Goal: Task Accomplishment & Management: Complete application form

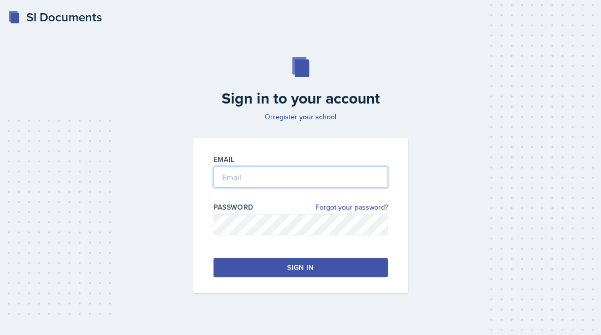
type input "[PERSON_NAME][EMAIL_ADDRESS][PERSON_NAME][DOMAIN_NAME]"
click at [311, 260] on button "Sign in" at bounding box center [300, 267] width 174 height 19
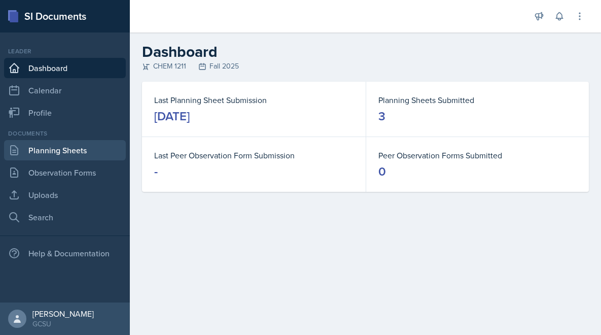
click at [39, 157] on link "Planning Sheets" at bounding box center [65, 150] width 122 height 20
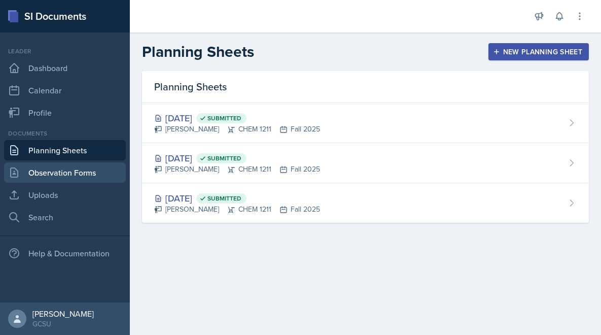
click at [45, 168] on link "Observation Forms" at bounding box center [65, 172] width 122 height 20
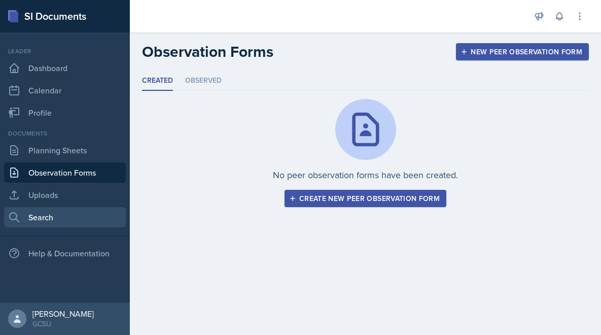
click at [42, 212] on link "Search" at bounding box center [65, 217] width 122 height 20
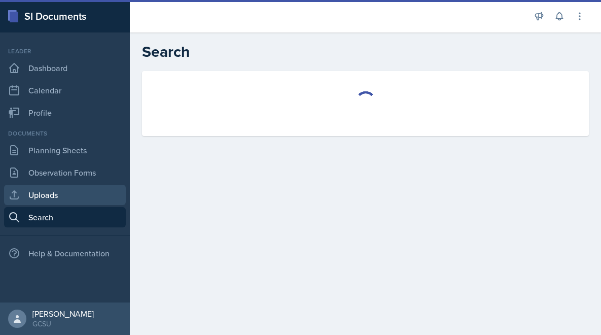
select select "all"
select select "1"
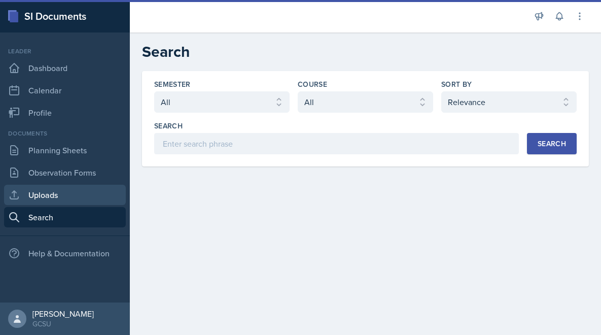
click at [49, 197] on link "Uploads" at bounding box center [65, 195] width 122 height 20
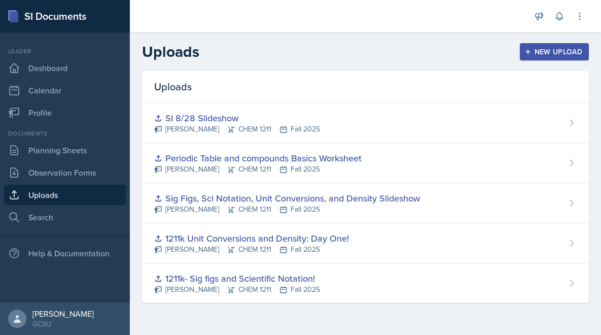
click at [534, 44] on button "New Upload" at bounding box center [554, 51] width 69 height 17
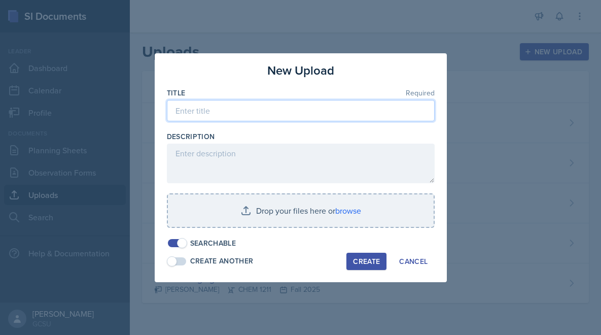
click at [253, 112] on input at bounding box center [301, 110] width 268 height 21
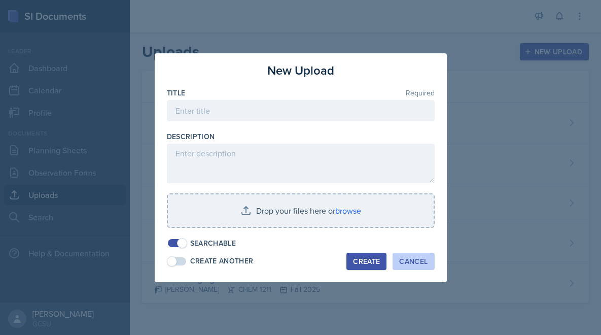
click at [419, 267] on button "Cancel" at bounding box center [413, 261] width 42 height 17
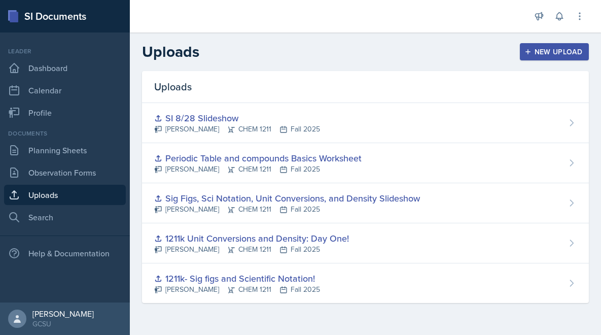
click at [543, 52] on div "New Upload" at bounding box center [554, 52] width 56 height 8
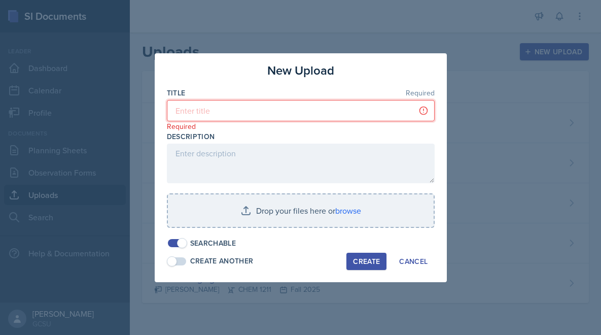
click at [276, 110] on input at bounding box center [301, 110] width 268 height 21
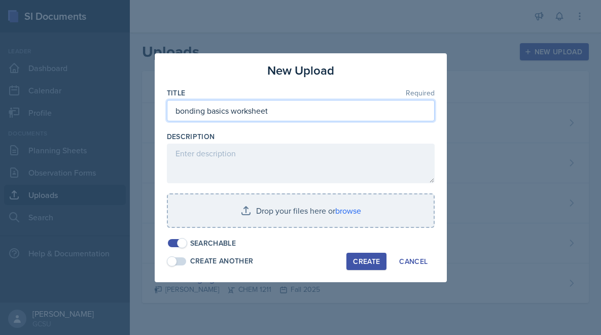
click at [228, 110] on input "bonding basics worksheet" at bounding box center [301, 110] width 268 height 21
click at [206, 113] on input "bonding basics worksheet" at bounding box center [301, 110] width 268 height 21
click at [287, 106] on input "bonding + periodic table basics worksheet" at bounding box center [301, 110] width 268 height 21
type input "bonding + periodic table basics -- worksheet"
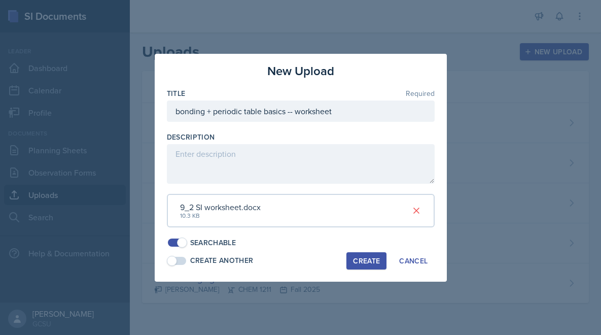
click at [375, 260] on div "Create" at bounding box center [366, 261] width 27 height 8
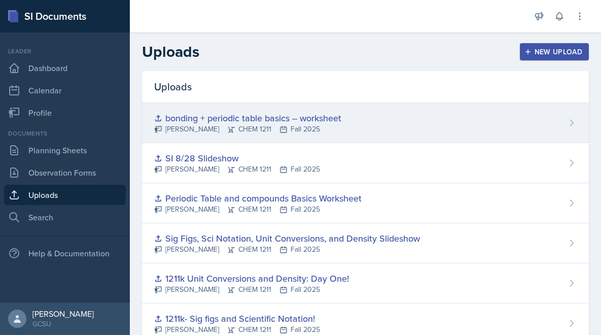
click at [221, 119] on div "bonding + periodic table basics -- worksheet" at bounding box center [247, 118] width 187 height 14
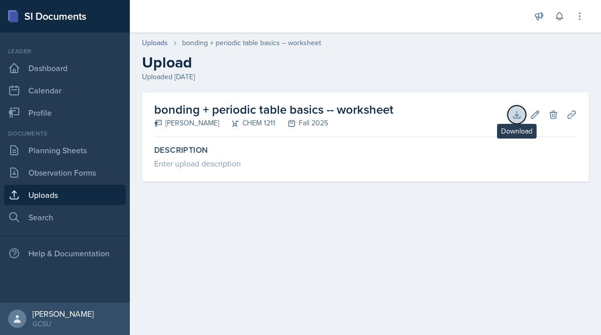
click at [515, 115] on icon at bounding box center [516, 114] width 7 height 7
click at [419, 237] on main "Uploads bonding + periodic table basics -- worksheet Upload Uploaded Aug 29th, …" at bounding box center [365, 183] width 471 height 302
click at [64, 198] on link "Uploads" at bounding box center [65, 195] width 122 height 20
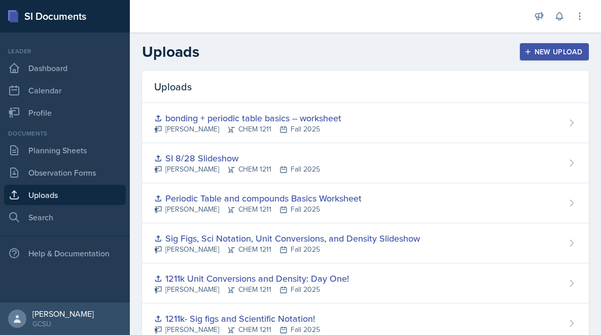
click at [563, 54] on div "New Upload" at bounding box center [554, 52] width 56 height 8
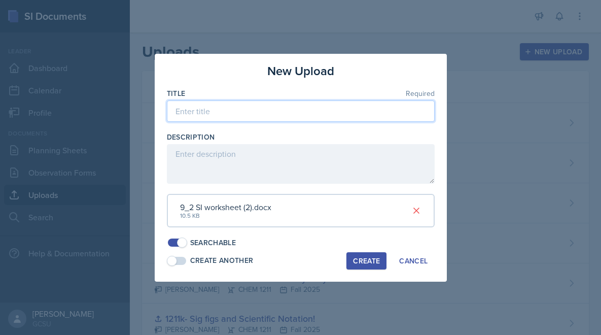
click at [235, 106] on input at bounding box center [301, 110] width 268 height 21
paste input "Atomic Structure & Bonding Practice"
type input "Atomic Structure & Bonding Practice Worksheet"
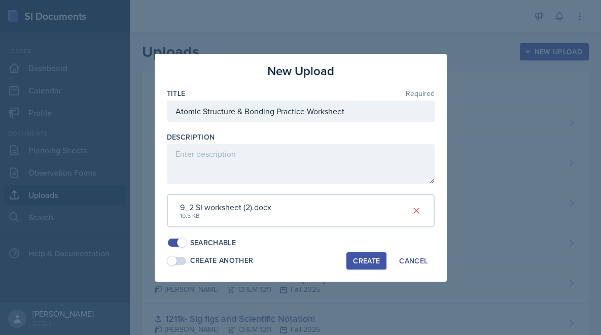
click at [353, 257] on div "Create" at bounding box center [366, 261] width 27 height 8
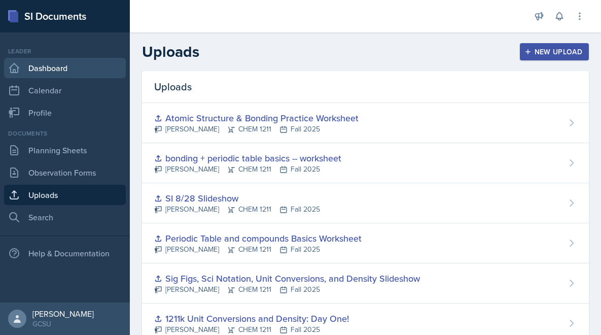
click at [53, 70] on link "Dashboard" at bounding box center [65, 68] width 122 height 20
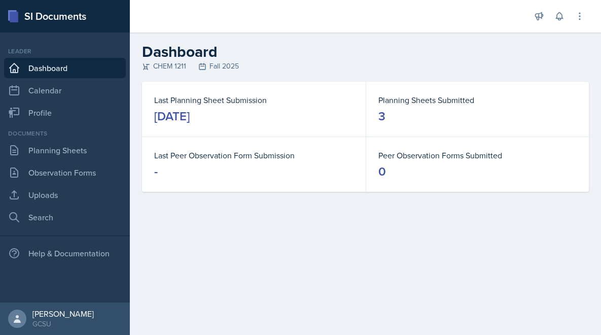
click at [62, 69] on link "Dashboard" at bounding box center [65, 68] width 122 height 20
click at [81, 147] on link "Planning Sheets" at bounding box center [65, 150] width 122 height 20
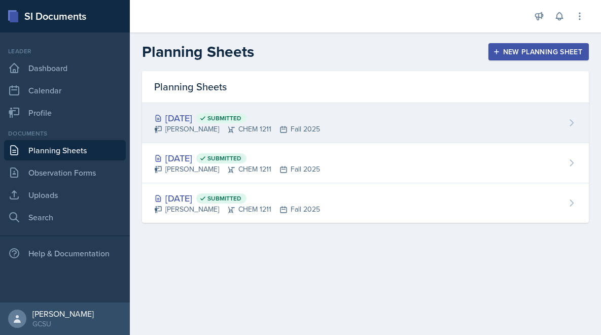
click at [297, 131] on div "[PERSON_NAME] CHEM 1211 Fall 2025" at bounding box center [237, 129] width 166 height 11
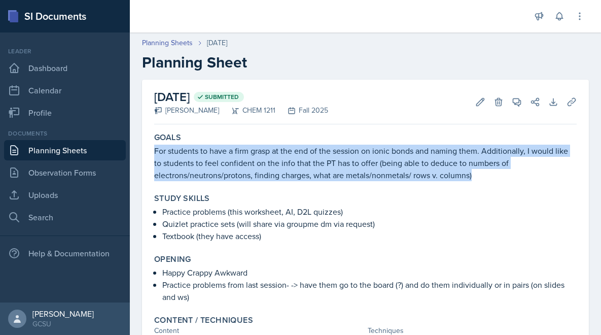
drag, startPoint x: 491, startPoint y: 175, endPoint x: 136, endPoint y: 155, distance: 356.0
copy p "For students to have a firm grasp at the end of the session on ionic bonds and …"
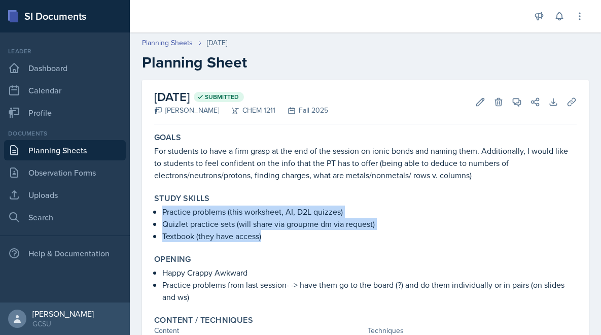
drag, startPoint x: 270, startPoint y: 238, endPoint x: 153, endPoint y: 213, distance: 119.3
click at [153, 213] on div "Study Skills Practice problems (this worksheet, AI, D2L quizzes) Quizlet practi…" at bounding box center [365, 217] width 430 height 57
copy ul "Practice problems (this worksheet, AI, D2L quizzes) Quizlet practice sets (will…"
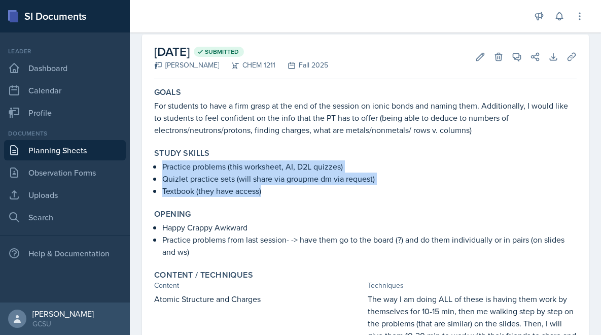
scroll to position [45, 0]
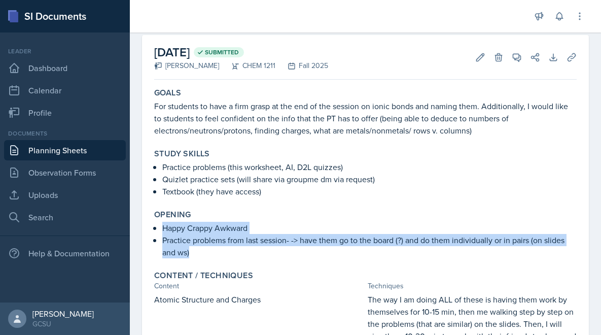
drag, startPoint x: 214, startPoint y: 251, endPoint x: 148, endPoint y: 227, distance: 70.7
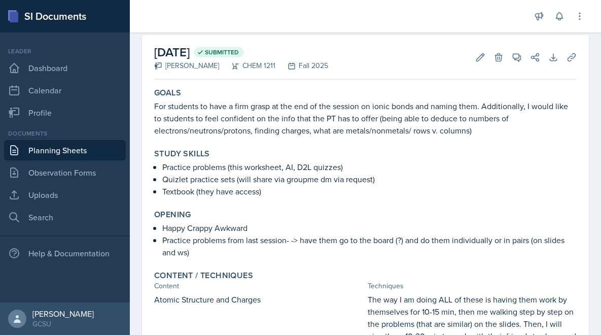
click at [173, 238] on p "Practice problems from last session- -> have them go to the board (?) and do th…" at bounding box center [369, 246] width 414 height 24
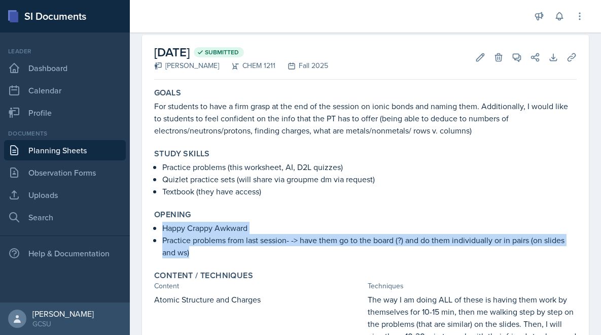
drag, startPoint x: 200, startPoint y: 250, endPoint x: 148, endPoint y: 231, distance: 55.2
copy ul "Happy Crappy Awkward Practice problems from last session- -> have them go to th…"
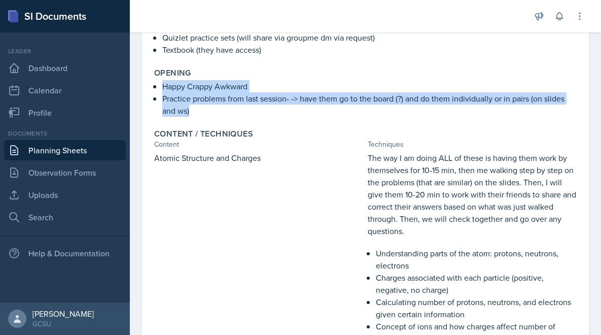
scroll to position [192, 0]
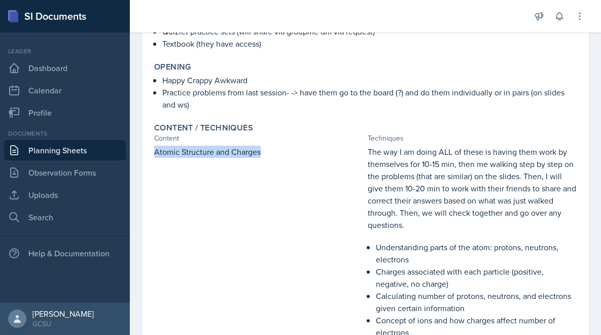
drag, startPoint x: 272, startPoint y: 148, endPoint x: 140, endPoint y: 150, distance: 131.9
copy p "Atomic Structure and Charges"
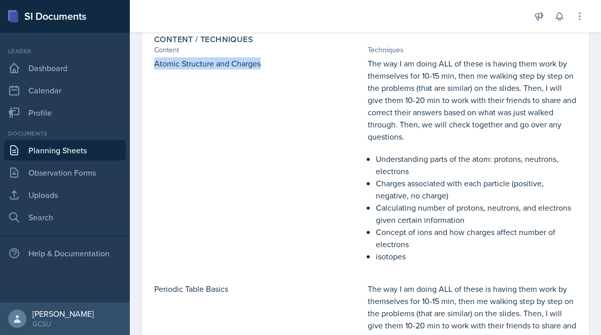
scroll to position [280, 0]
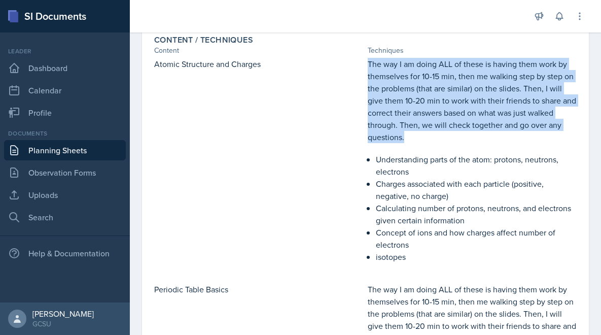
drag, startPoint x: 425, startPoint y: 141, endPoint x: 338, endPoint y: 77, distance: 108.5
click at [338, 77] on div "Atomic Structure and Charges The way I am doing ALL of these is having them wor…" at bounding box center [365, 165] width 422 height 215
copy div "The way I am doing ALL of these is having them work by themselves for 10-15 min…"
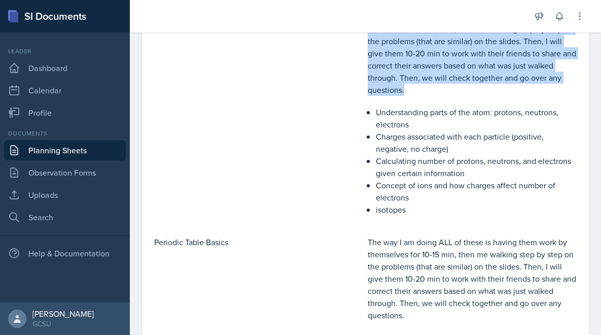
scroll to position [328, 0]
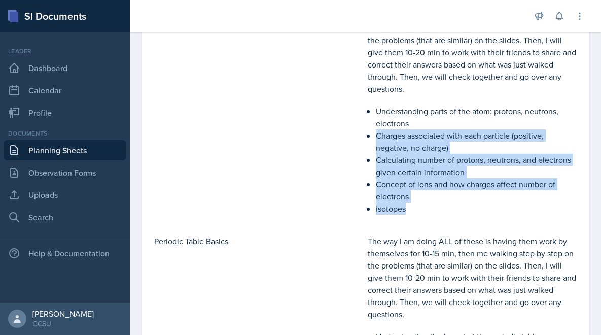
drag, startPoint x: 434, startPoint y: 204, endPoint x: 369, endPoint y: 140, distance: 90.7
click at [376, 139] on ul "Understanding parts of the atom: protons, neutrons, electrons Charges associate…" at bounding box center [476, 160] width 201 height 110
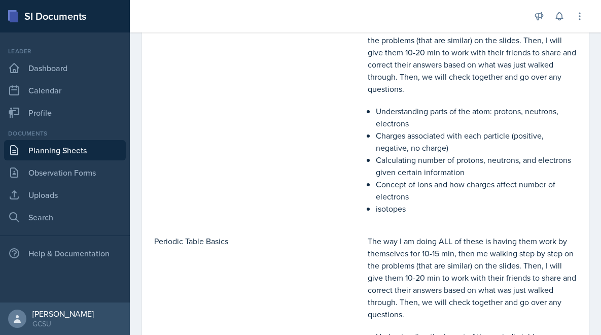
click at [369, 149] on div "The way I am doing ALL of these is having them work by themselves for 10-15 min…" at bounding box center [472, 117] width 209 height 215
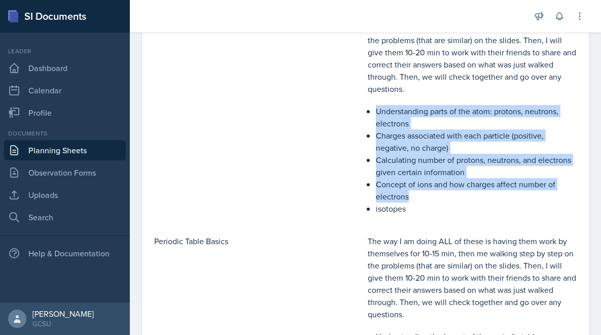
drag, startPoint x: 375, startPoint y: 109, endPoint x: 410, endPoint y: 195, distance: 93.3
click at [410, 195] on div "The way I am doing ALL of these is having them work by themselves for 10-15 min…" at bounding box center [472, 117] width 209 height 215
copy ul "Understanding parts of the atom: protons, neutrons, electrons Charges associate…"
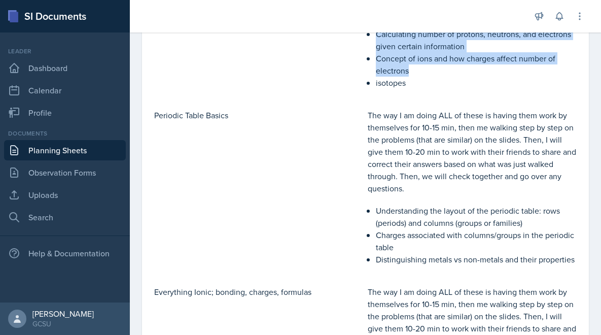
scroll to position [466, 0]
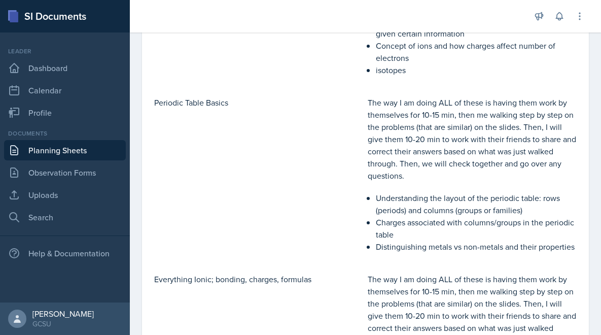
click at [156, 97] on p "Periodic Table Basics" at bounding box center [258, 102] width 209 height 12
click at [161, 99] on p "Periodic Table Basics" at bounding box center [258, 102] width 209 height 12
copy div "Periodic Table Basics"
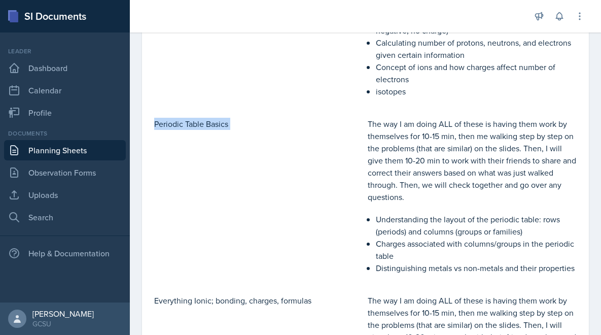
scroll to position [446, 0]
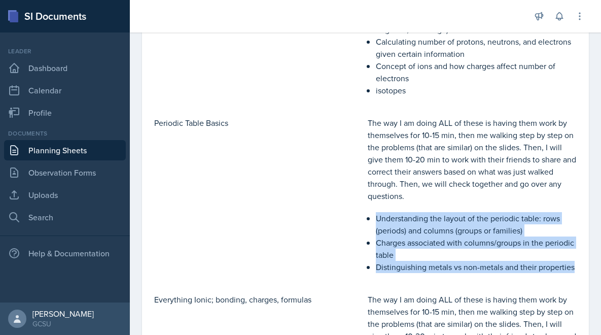
drag, startPoint x: 379, startPoint y: 219, endPoint x: 572, endPoint y: 283, distance: 204.1
click at [572, 283] on div "Atomic Structure and Charges The way I am doing ALL of these is having them wor…" at bounding box center [365, 245] width 422 height 708
copy ul "Understanding the layout of the periodic table: rows (periods) and columns (gro…"
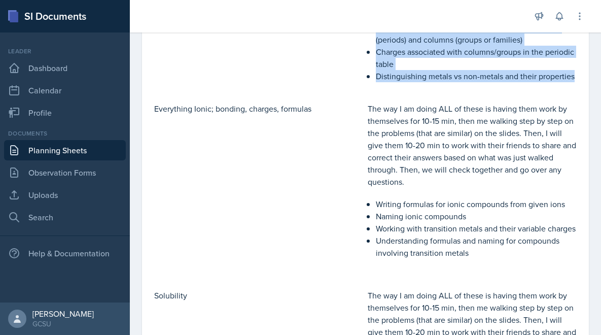
scroll to position [639, 0]
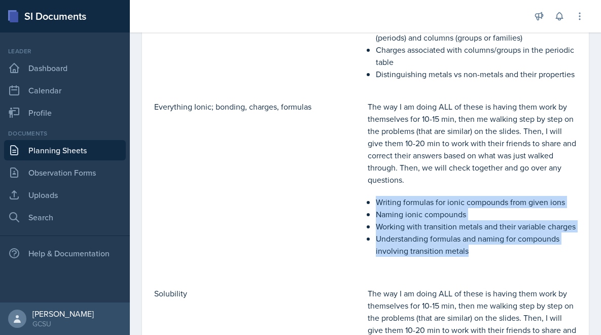
drag, startPoint x: 377, startPoint y: 197, endPoint x: 520, endPoint y: 264, distance: 157.6
click at [520, 264] on div "The way I am doing ALL of these is having them work by themselves for 10-15 min…" at bounding box center [472, 188] width 209 height 176
copy ul "Writing formulas for ionic compounds from given ions Naming ionic compounds Wor…"
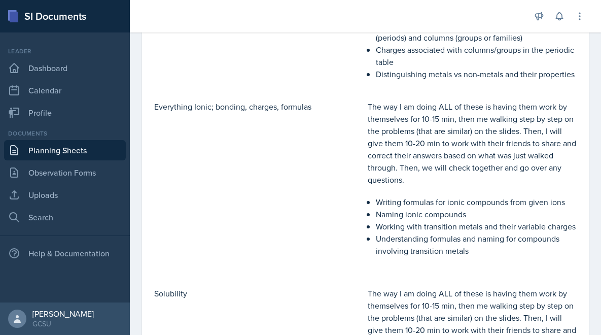
click at [249, 102] on p "Everything Ionic; bonding, charges, formulas" at bounding box center [258, 106] width 209 height 12
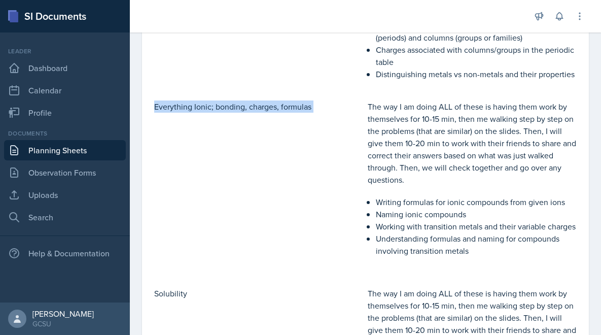
click at [249, 102] on p "Everything Ionic; bonding, charges, formulas" at bounding box center [258, 106] width 209 height 12
copy div "Everything Ionic; bonding, charges, formulas"
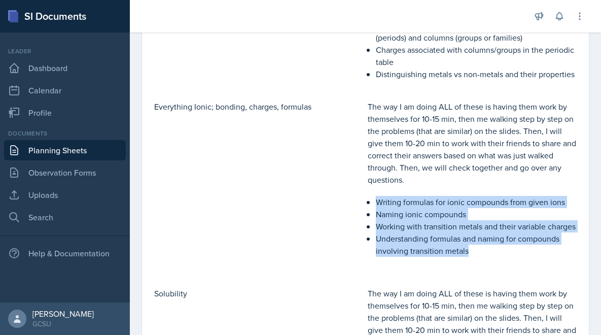
drag, startPoint x: 482, startPoint y: 248, endPoint x: 368, endPoint y: 196, distance: 125.5
click at [376, 196] on ul "Writing formulas for ionic compounds from given ions Naming ionic compounds Wor…" at bounding box center [476, 226] width 201 height 61
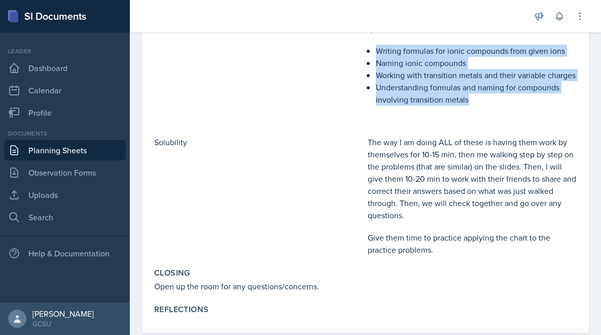
scroll to position [791, 0]
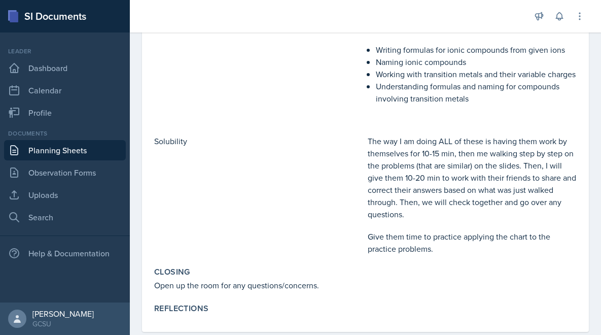
click at [175, 145] on p "Solubility" at bounding box center [258, 141] width 209 height 12
click at [403, 248] on p "Give them time to practice applying the chart to the practice problems." at bounding box center [472, 242] width 209 height 24
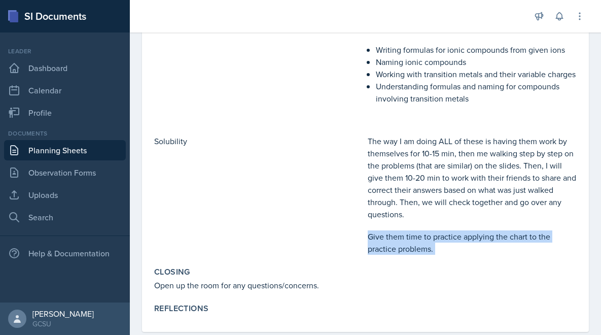
click at [403, 248] on p "Give them time to practice applying the chart to the practice problems." at bounding box center [472, 242] width 209 height 24
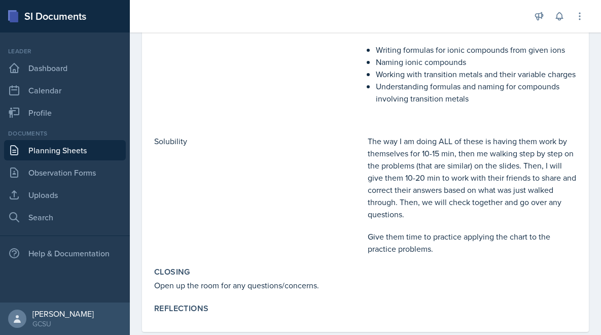
click at [264, 274] on div "Closing" at bounding box center [365, 272] width 422 height 10
click at [265, 274] on div "Closing" at bounding box center [365, 272] width 422 height 10
click at [253, 291] on p "Open up the room for any questions/concerns." at bounding box center [365, 285] width 422 height 12
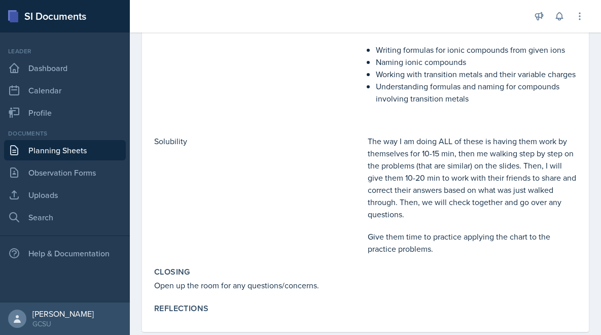
click at [256, 286] on p "Open up the room for any questions/concerns." at bounding box center [365, 285] width 422 height 12
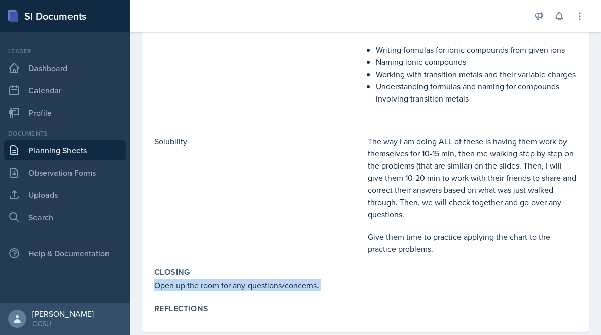
click at [256, 286] on p "Open up the room for any questions/concerns." at bounding box center [365, 285] width 422 height 12
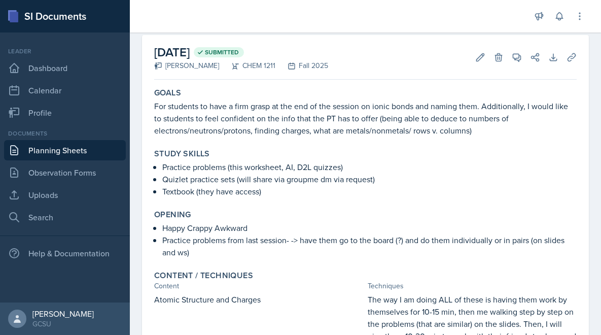
scroll to position [0, 0]
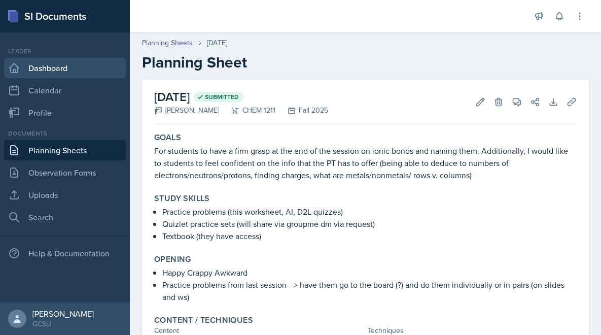
click at [50, 66] on link "Dashboard" at bounding box center [65, 68] width 122 height 20
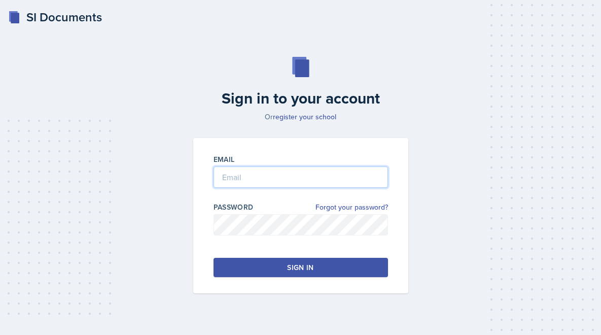
type input "[PERSON_NAME][EMAIL_ADDRESS][PERSON_NAME][DOMAIN_NAME]"
click at [257, 268] on button "Sign in" at bounding box center [300, 267] width 174 height 19
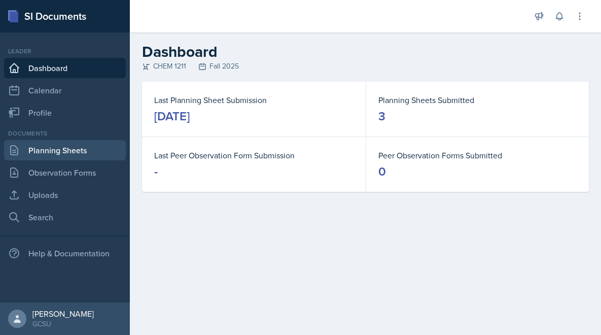
click at [99, 147] on link "Planning Sheets" at bounding box center [65, 150] width 122 height 20
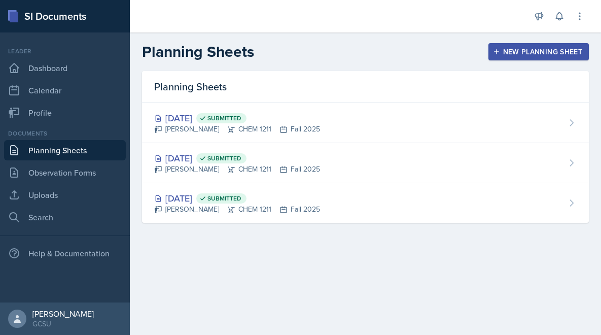
click at [509, 43] on button "New Planning Sheet" at bounding box center [538, 51] width 100 height 17
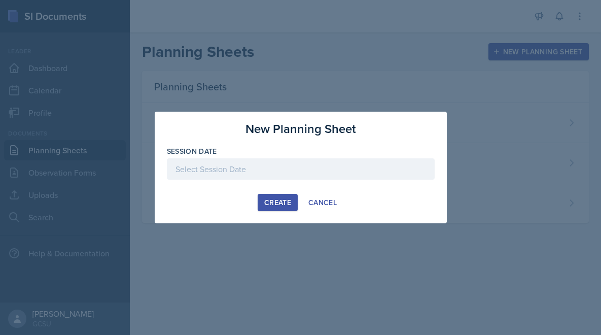
click at [319, 173] on div at bounding box center [301, 168] width 268 height 21
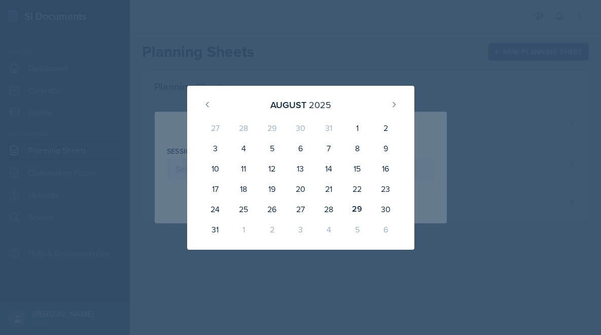
click at [270, 232] on div "2" at bounding box center [272, 229] width 28 height 20
click at [395, 99] on button at bounding box center [394, 104] width 16 height 16
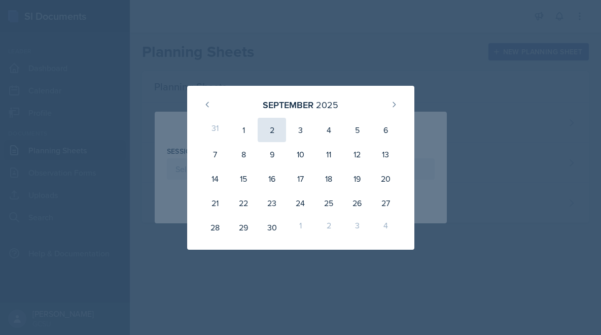
click at [276, 124] on div "2" at bounding box center [272, 130] width 28 height 24
type input "[DATE]"
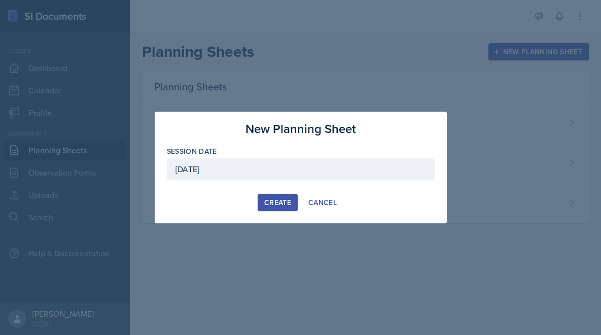
click at [277, 206] on div "Create" at bounding box center [277, 202] width 27 height 8
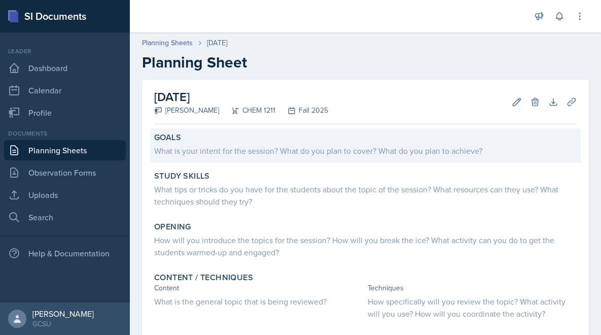
click at [372, 140] on div "Goals" at bounding box center [365, 137] width 422 height 10
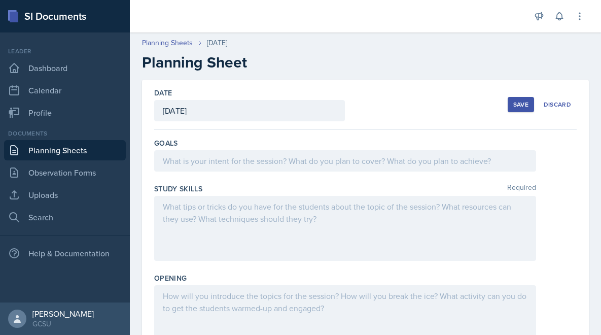
click at [379, 161] on div at bounding box center [345, 160] width 382 height 21
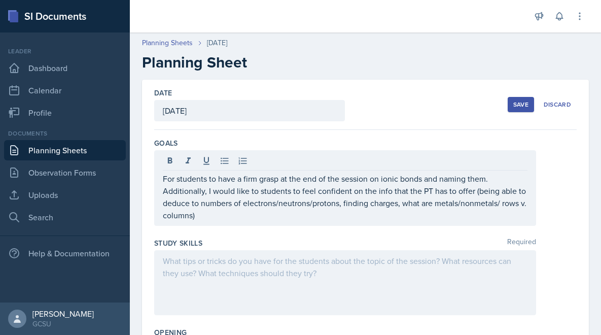
click at [375, 224] on div "For students to have a firm grasp at the end of the session on ionic bonds and …" at bounding box center [345, 188] width 382 height 76
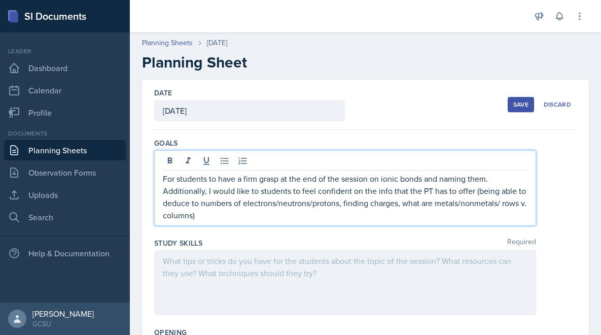
click at [365, 201] on p "For students to have a firm grasp at the end of the session on ionic bonds and …" at bounding box center [345, 196] width 365 height 49
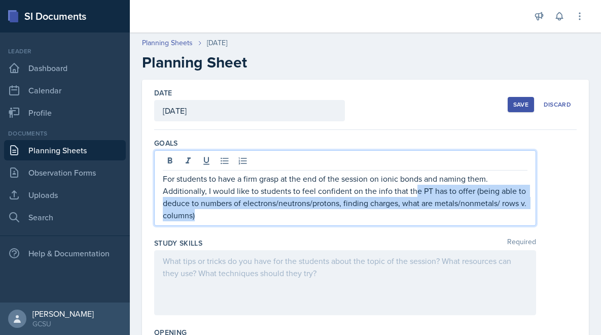
drag, startPoint x: 415, startPoint y: 185, endPoint x: 415, endPoint y: 220, distance: 34.5
click at [415, 220] on p "For students to have a firm grasp at the end of the session on ionic bonds and …" at bounding box center [345, 196] width 365 height 49
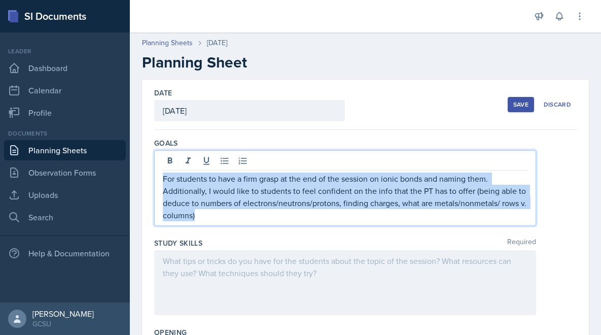
drag, startPoint x: 326, startPoint y: 216, endPoint x: 207, endPoint y: 132, distance: 145.6
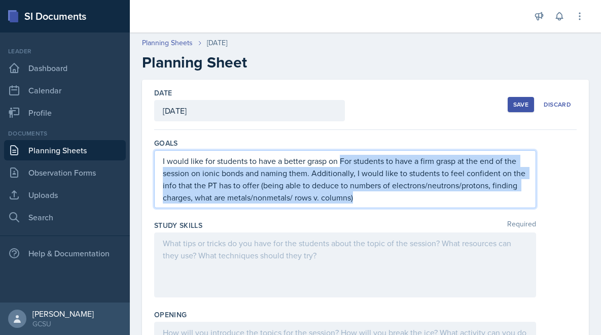
drag, startPoint x: 341, startPoint y: 161, endPoint x: 425, endPoint y: 213, distance: 98.4
click at [425, 213] on div "Goals I would like for students to have a better grasp on For students to have …" at bounding box center [365, 175] width 422 height 82
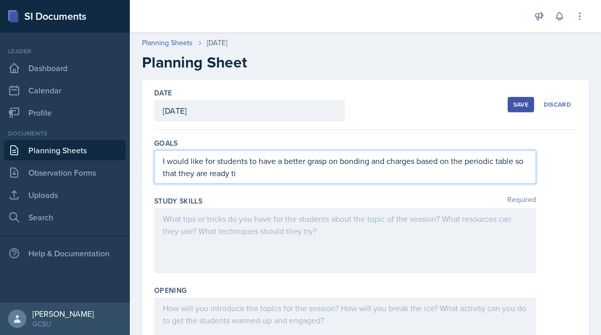
drag, startPoint x: 517, startPoint y: 160, endPoint x: 523, endPoint y: 204, distance: 44.1
click at [516, 162] on p "I would like for students to have a better grasp on bonding and charges based o…" at bounding box center [345, 167] width 365 height 24
click at [459, 157] on p "I would like for students to have a better grasp on bonding and charges based o…" at bounding box center [345, 167] width 365 height 24
click at [459, 177] on p "I would like for students to have a better grasp on bonding and charges based o…" at bounding box center [345, 167] width 365 height 24
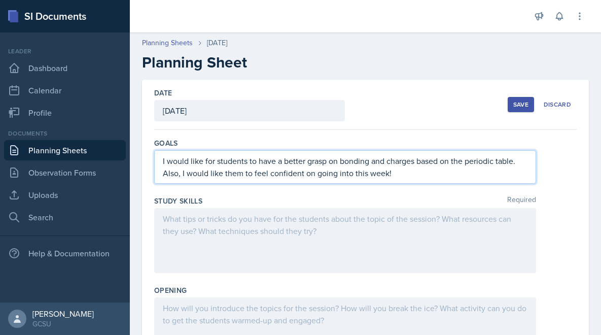
click at [395, 252] on div at bounding box center [345, 240] width 382 height 65
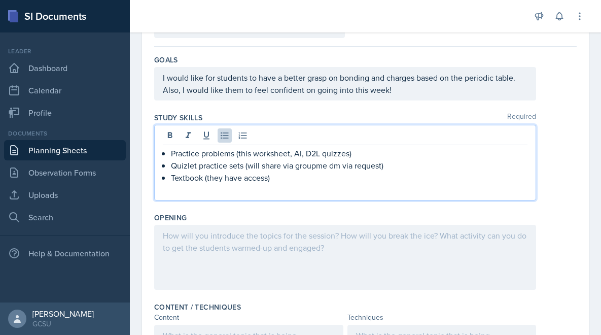
click at [290, 259] on div at bounding box center [345, 257] width 382 height 65
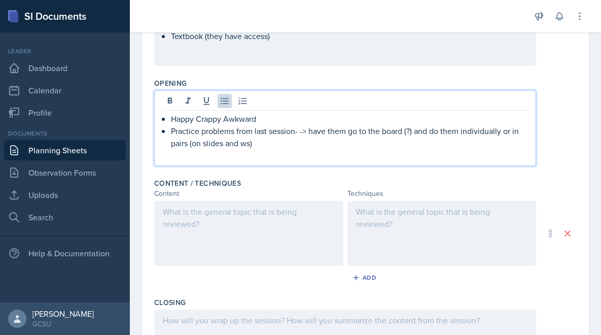
scroll to position [219, 0]
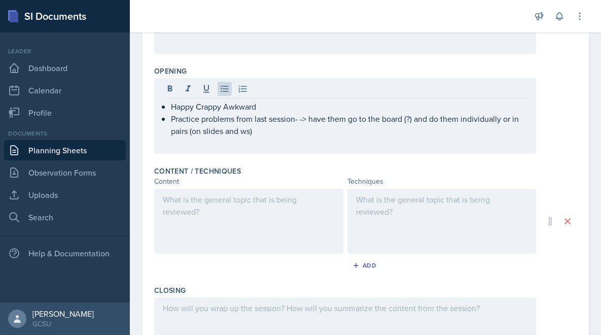
click at [248, 215] on div at bounding box center [248, 221] width 189 height 65
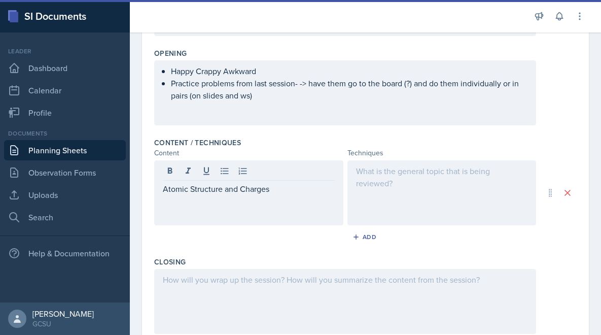
click at [374, 189] on div at bounding box center [441, 192] width 189 height 65
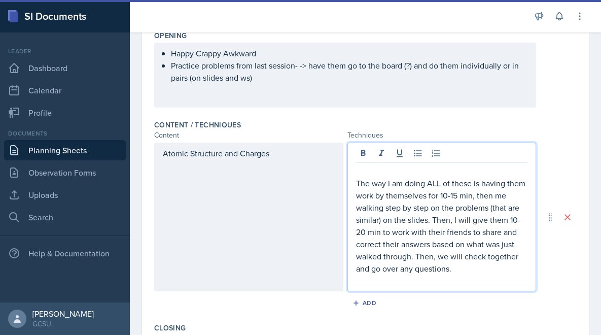
click at [383, 165] on p at bounding box center [442, 171] width 172 height 12
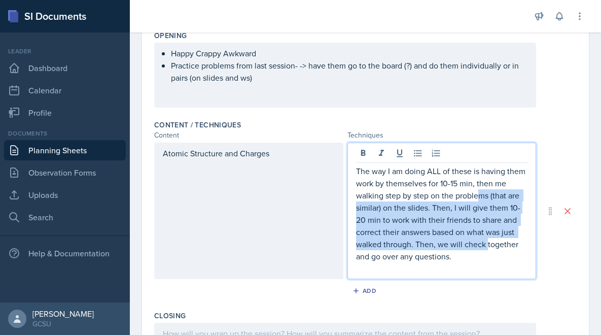
drag, startPoint x: 485, startPoint y: 246, endPoint x: 477, endPoint y: 199, distance: 47.9
click at [477, 199] on p "The way I am doing ALL of these is having them work by themselves for 10-15 min…" at bounding box center [442, 213] width 172 height 97
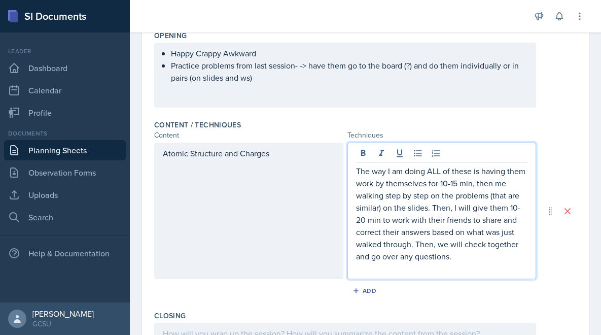
click at [482, 215] on p "The way I am doing ALL of these is having them work by themselves for 10-15 min…" at bounding box center [442, 213] width 172 height 97
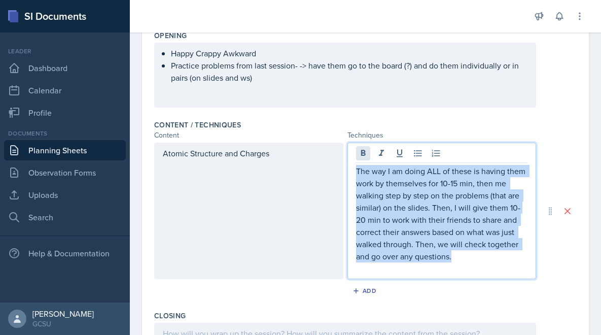
drag, startPoint x: 477, startPoint y: 251, endPoint x: 357, endPoint y: 152, distance: 155.9
click at [357, 152] on div "The way I am doing ALL of these is having them work by themselves for 10-15 min…" at bounding box center [441, 210] width 189 height 136
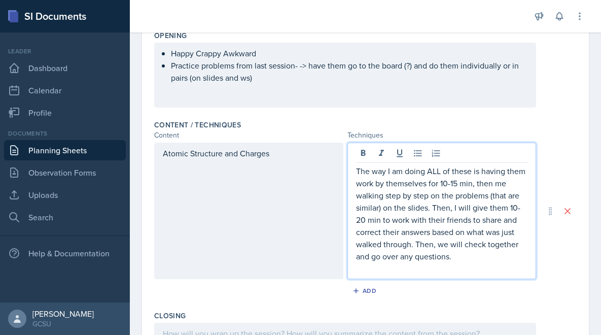
click at [386, 178] on p "The way I am doing ALL of these is having them work by themselves for 10-15 min…" at bounding box center [442, 213] width 172 height 97
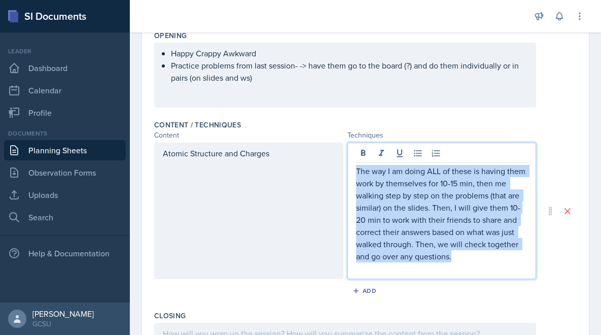
click at [386, 178] on p "The way I am doing ALL of these is having them work by themselves for 10-15 min…" at bounding box center [442, 213] width 172 height 97
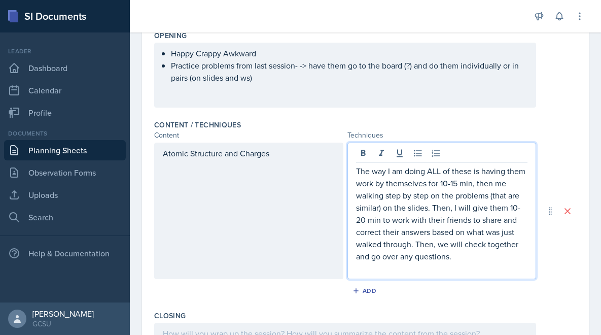
click at [402, 198] on p "The way I am doing ALL of these is having them work by themselves for 10-15 min…" at bounding box center [442, 213] width 172 height 97
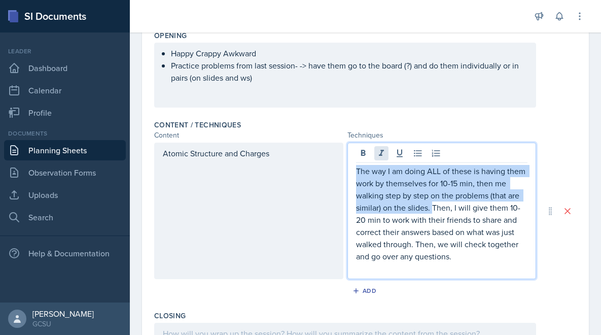
drag, startPoint x: 433, startPoint y: 205, endPoint x: 384, endPoint y: 151, distance: 72.5
click at [384, 151] on div "The way I am doing ALL of these is having them work by themselves for 10-15 min…" at bounding box center [441, 210] width 189 height 136
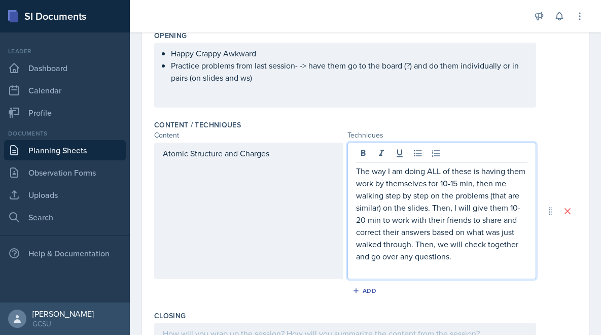
click at [413, 186] on p "The way I am doing ALL of these is having them work by themselves for 10-15 min…" at bounding box center [442, 213] width 172 height 97
drag, startPoint x: 427, startPoint y: 184, endPoint x: 374, endPoint y: 187, distance: 52.8
click at [374, 187] on p "The way I am doing ALL of these is having them work by themselves for 10-15 min…" at bounding box center [442, 213] width 172 height 97
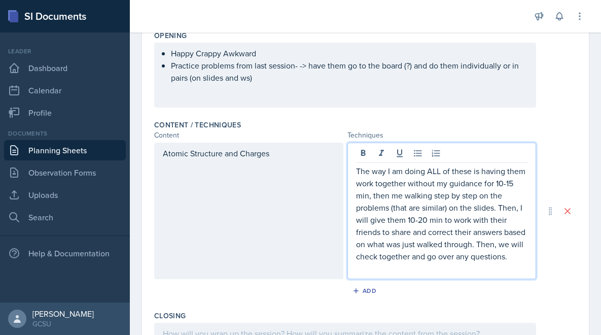
click at [459, 218] on p "The way I am doing ALL of these is having them work together without my guidanc…" at bounding box center [442, 213] width 172 height 97
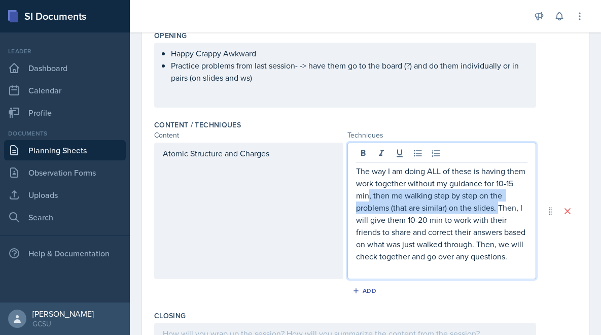
drag, startPoint x: 497, startPoint y: 210, endPoint x: 369, endPoint y: 196, distance: 129.6
click at [369, 196] on p "The way I am doing ALL of these is having them work together without my guidanc…" at bounding box center [442, 213] width 172 height 97
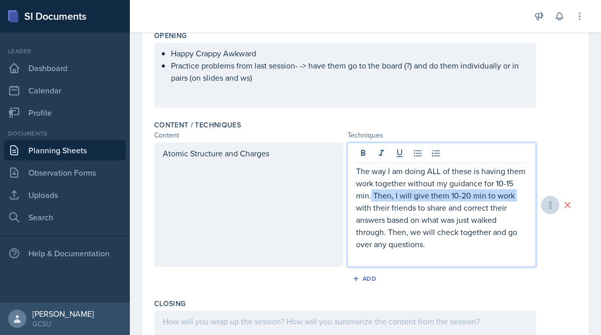
drag, startPoint x: 370, startPoint y: 195, endPoint x: 547, endPoint y: 200, distance: 177.5
click at [547, 200] on div "Atomic Structure and Charges The way I am doing ALL of these is having them wor…" at bounding box center [365, 204] width 422 height 124
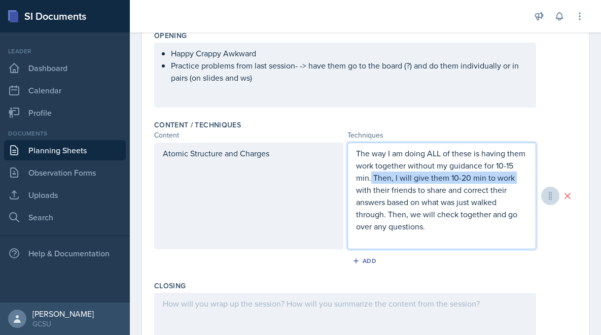
scroll to position [237, 0]
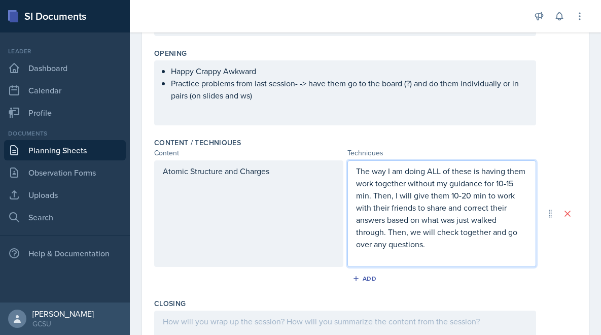
click at [485, 218] on p "The way I am doing ALL of these is having them work together without my guidanc…" at bounding box center [442, 207] width 172 height 85
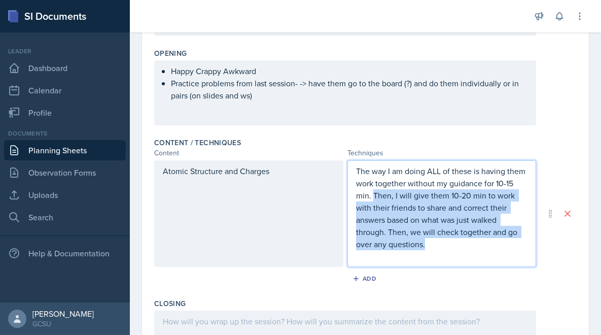
drag, startPoint x: 372, startPoint y: 192, endPoint x: 450, endPoint y: 243, distance: 93.7
click at [450, 243] on p "The way I am doing ALL of these is having them work together without my guidanc…" at bounding box center [442, 207] width 172 height 85
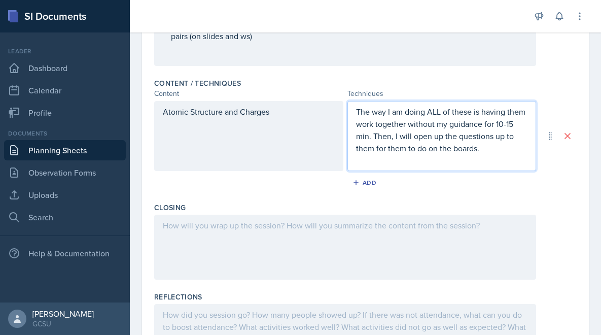
scroll to position [298, 0]
click at [499, 155] on p at bounding box center [442, 159] width 172 height 12
click at [496, 152] on p "The way I am doing ALL of these is having them work together without my guidanc…" at bounding box center [442, 128] width 172 height 49
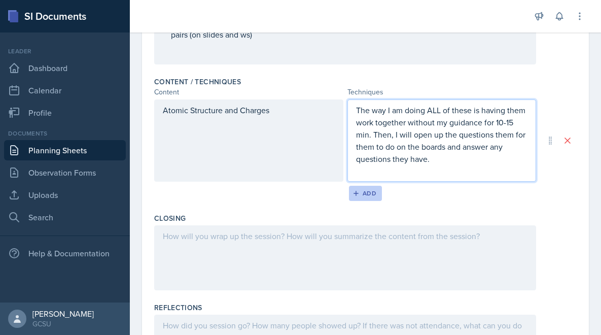
click at [361, 188] on button "Add" at bounding box center [365, 193] width 33 height 15
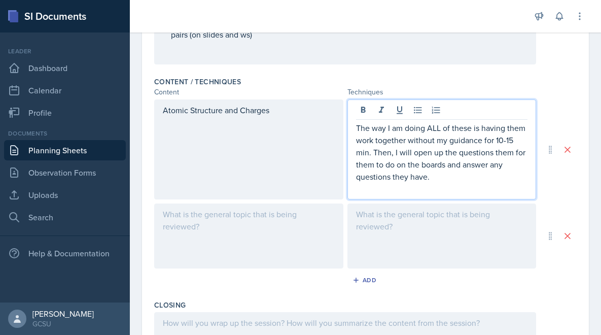
click at [441, 162] on p "The way I am doing ALL of these is having them work together without my guidanc…" at bounding box center [442, 152] width 172 height 61
click at [446, 175] on p "The way I am doing ALL of these is having them work together without my guidanc…" at bounding box center [442, 152] width 172 height 61
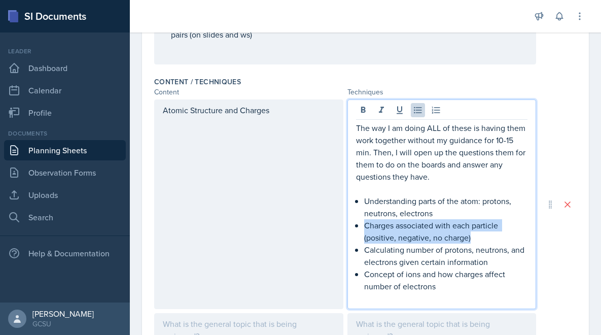
drag, startPoint x: 482, startPoint y: 235, endPoint x: 359, endPoint y: 227, distance: 123.0
click at [364, 227] on li "Charges associated with each particle (positive, negative, no charge)" at bounding box center [446, 231] width 164 height 24
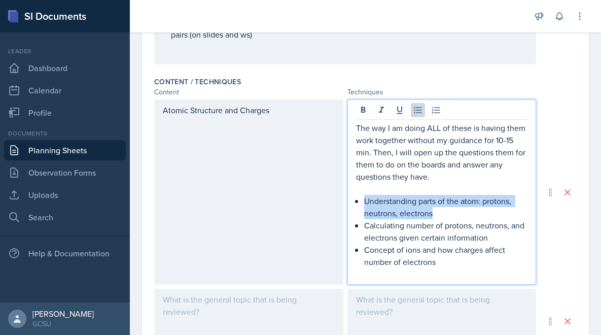
drag, startPoint x: 437, startPoint y: 212, endPoint x: 361, endPoint y: 200, distance: 77.0
click at [361, 200] on div "The way I am doing ALL of these is having them work together without my guidanc…" at bounding box center [442, 201] width 172 height 158
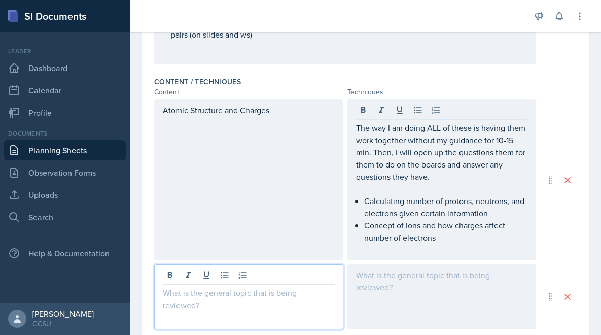
click at [296, 280] on div at bounding box center [248, 296] width 189 height 65
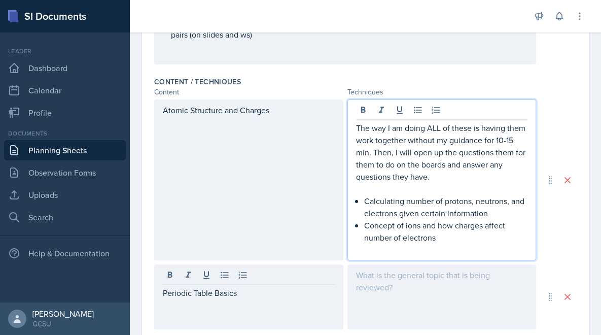
click at [411, 166] on p "The way I am doing ALL of these is having them work together without my guidanc…" at bounding box center [442, 152] width 172 height 61
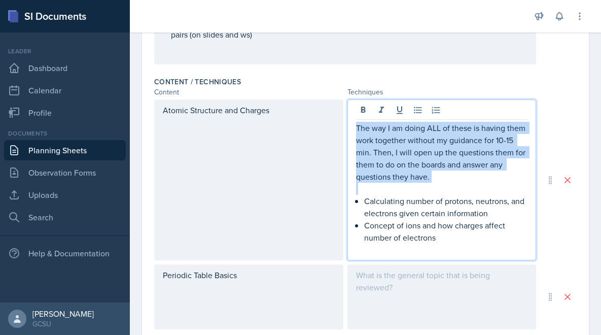
drag, startPoint x: 434, startPoint y: 183, endPoint x: 346, endPoint y: 125, distance: 105.8
click at [346, 125] on div "Atomic Structure and Charges The way I am doing ALL of these is having them wor…" at bounding box center [345, 179] width 382 height 161
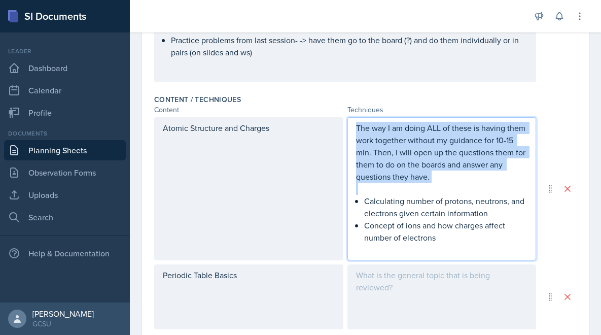
copy p "The way I am doing ALL of these is having them work together without my guidanc…"
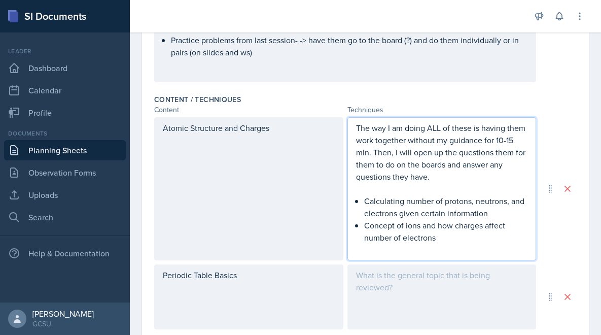
click at [420, 304] on div at bounding box center [441, 296] width 189 height 65
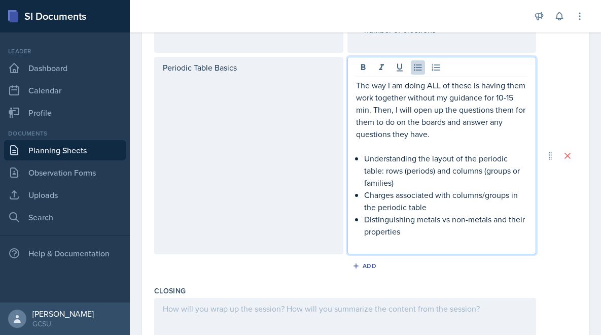
scroll to position [488, 0]
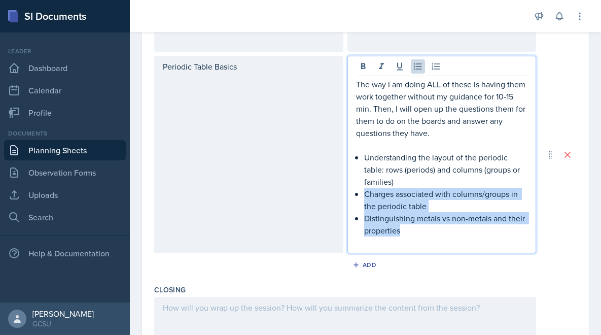
drag, startPoint x: 439, startPoint y: 226, endPoint x: 443, endPoint y: 187, distance: 39.3
click at [443, 187] on ul "Understanding the layout of the periodic table: rows (periods) and columns (gro…" at bounding box center [446, 193] width 164 height 85
click at [443, 188] on p "Charges associated with columns/groups in the periodic table" at bounding box center [446, 200] width 164 height 24
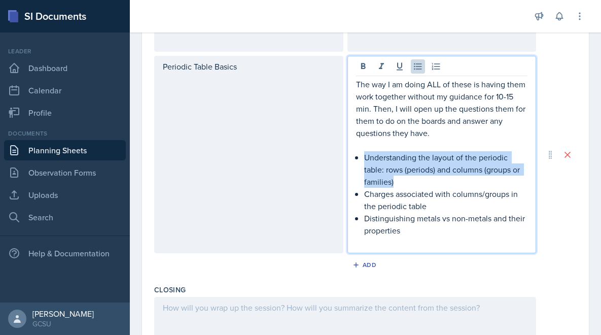
drag, startPoint x: 414, startPoint y: 177, endPoint x: 334, endPoint y: 159, distance: 82.5
click at [334, 159] on div "Periodic Table Basics The way I am doing ALL of these is having them work toget…" at bounding box center [345, 154] width 382 height 197
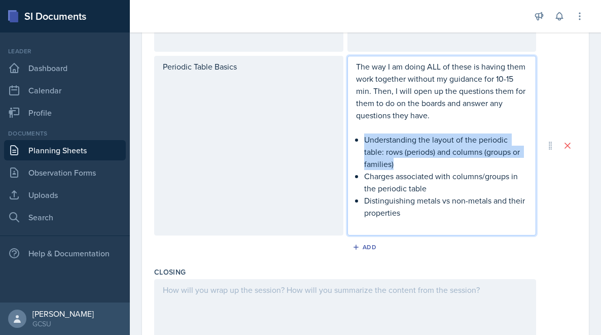
scroll to position [471, 0]
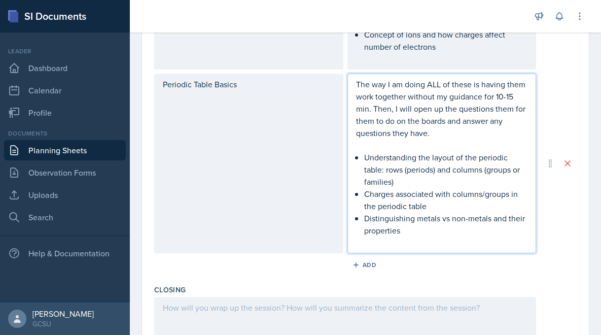
click at [442, 212] on p "Distinguishing metals vs non-metals and their properties" at bounding box center [446, 224] width 164 height 24
click at [442, 206] on p "Charges associated with columns/groups in the periodic table" at bounding box center [446, 200] width 164 height 24
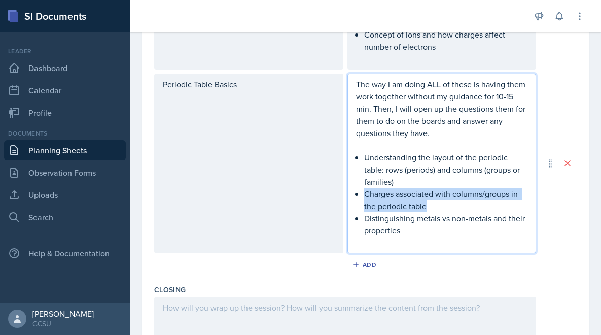
click at [442, 206] on p "Charges associated with columns/groups in the periodic table" at bounding box center [446, 200] width 164 height 24
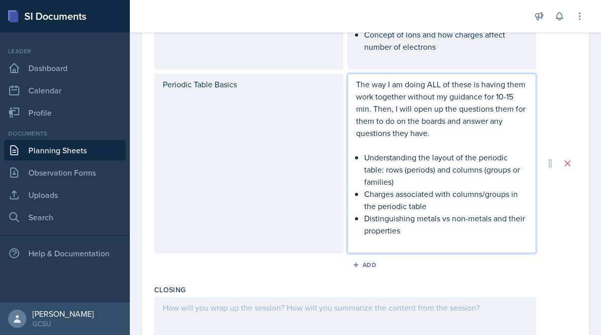
click at [447, 236] on p at bounding box center [442, 242] width 172 height 12
click at [445, 229] on p "Distinguishing metals vs non-metals and their properties" at bounding box center [446, 224] width 164 height 24
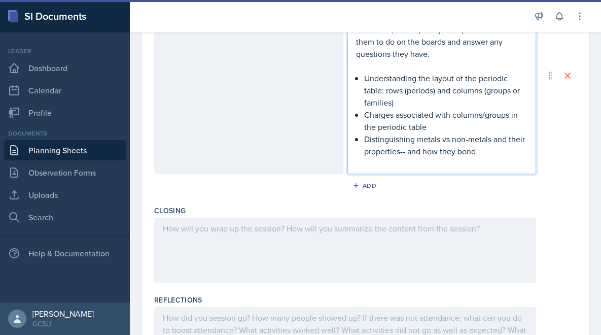
scroll to position [568, 0]
click at [356, 184] on icon "button" at bounding box center [355, 184] width 5 height 5
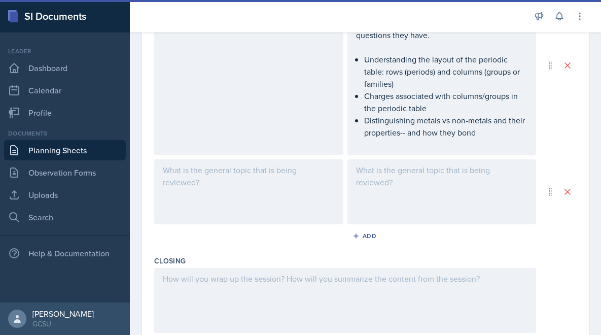
click at [244, 188] on div at bounding box center [248, 191] width 189 height 65
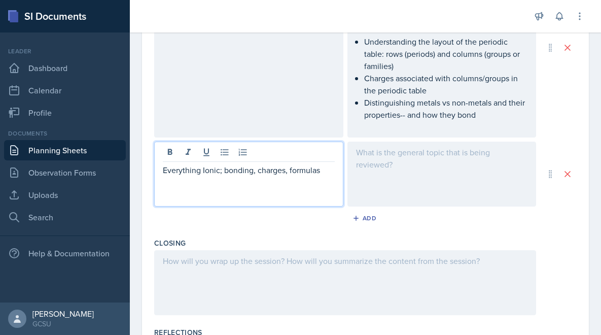
click at [393, 162] on div at bounding box center [441, 173] width 189 height 65
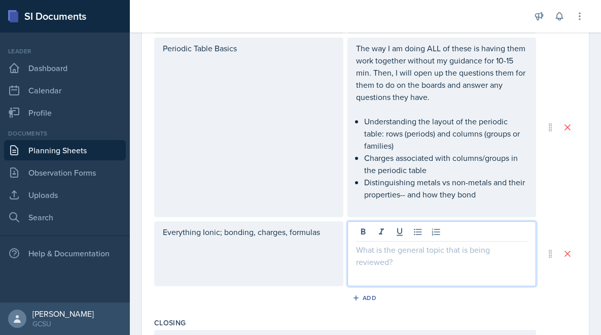
click at [421, 77] on p "The way I am doing ALL of these is having them work together without my guidanc…" at bounding box center [442, 72] width 172 height 61
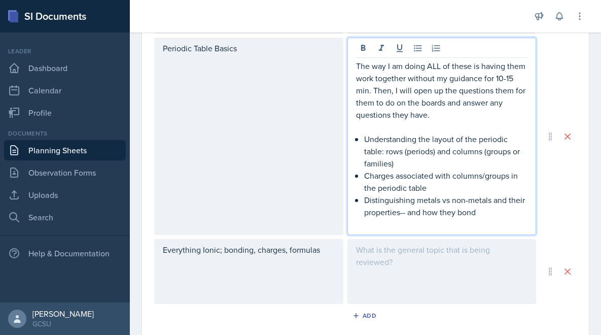
scroll to position [524, 0]
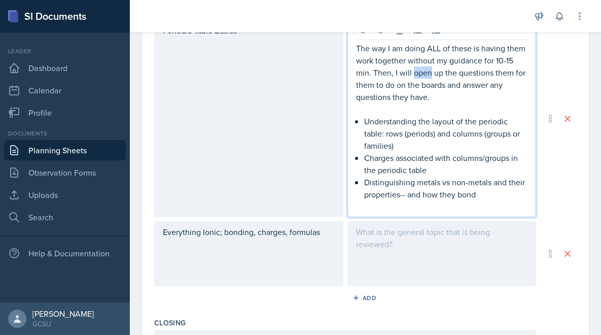
click at [421, 77] on p "The way I am doing ALL of these is having them work together without my guidanc…" at bounding box center [442, 72] width 172 height 61
copy p "The way I am doing ALL of these is having them work together without my guidanc…"
click at [423, 245] on div at bounding box center [441, 253] width 189 height 65
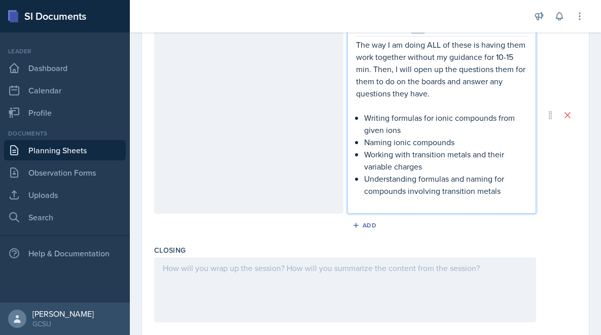
scroll to position [713, 0]
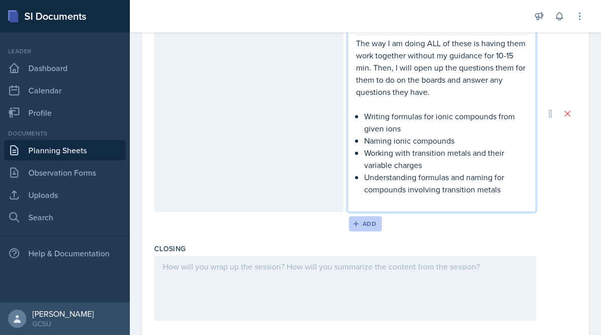
click at [359, 224] on div "Add" at bounding box center [365, 224] width 22 height 8
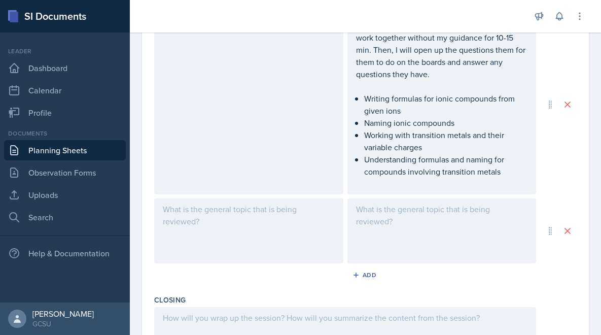
click at [251, 204] on div at bounding box center [248, 230] width 189 height 65
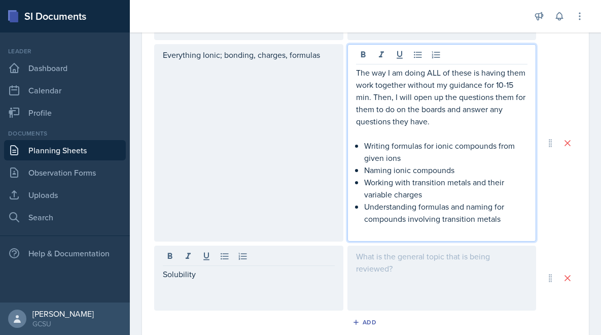
drag, startPoint x: 436, startPoint y: 119, endPoint x: 343, endPoint y: 65, distance: 107.0
click at [343, 65] on div "Everything Ionic; bonding, charges, formulas The way I am doing ALL of these is…" at bounding box center [345, 142] width 382 height 197
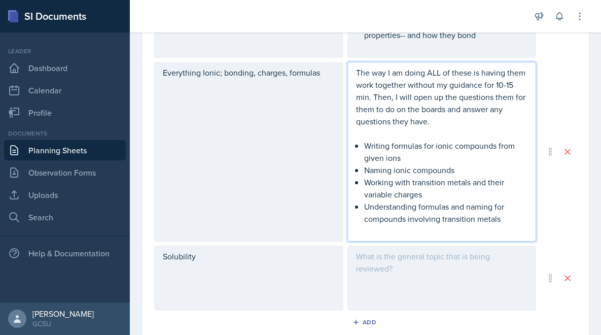
copy p "The way I am doing ALL of these is having them work together without my guidanc…"
click at [395, 269] on div at bounding box center [441, 277] width 189 height 65
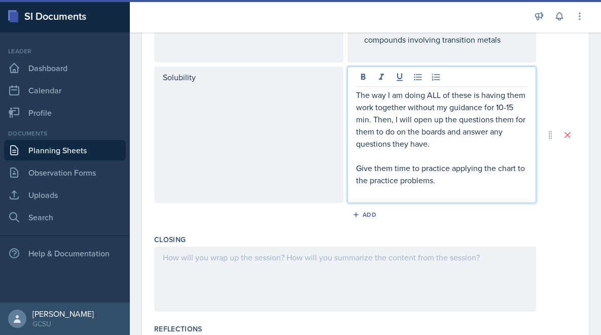
click at [366, 265] on div at bounding box center [345, 278] width 382 height 65
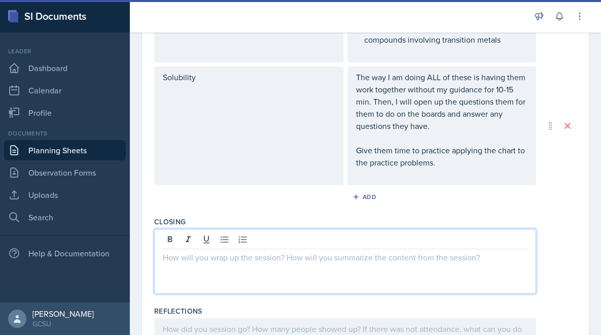
scroll to position [862, 0]
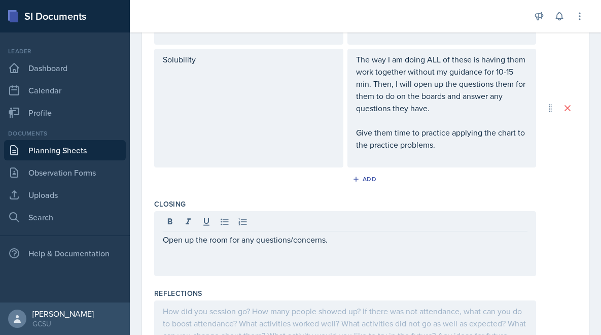
click at [162, 242] on div "Open up the room for any questions/concerns." at bounding box center [345, 243] width 382 height 65
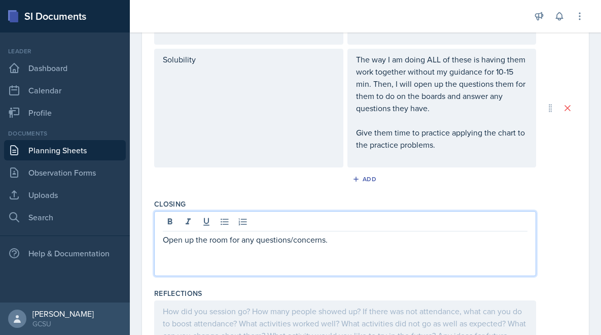
click at [165, 237] on p "Open up the room for any questions/concerns." at bounding box center [345, 239] width 365 height 12
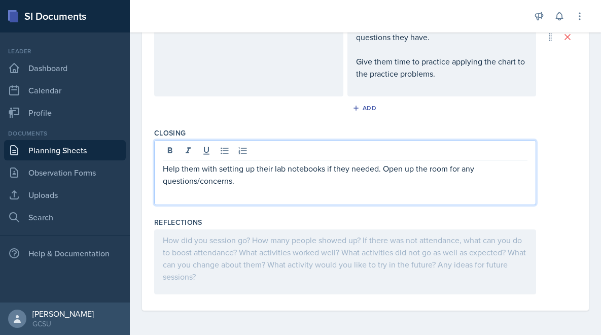
click at [365, 174] on p "Help them with setting up their lab notebooks if they needed. Open up the room …" at bounding box center [345, 174] width 365 height 24
drag, startPoint x: 377, startPoint y: 171, endPoint x: 370, endPoint y: 171, distance: 7.6
click at [370, 171] on p "Help them with setting up their lab notebooks if they needed. Open up the room …" at bounding box center [345, 174] width 365 height 24
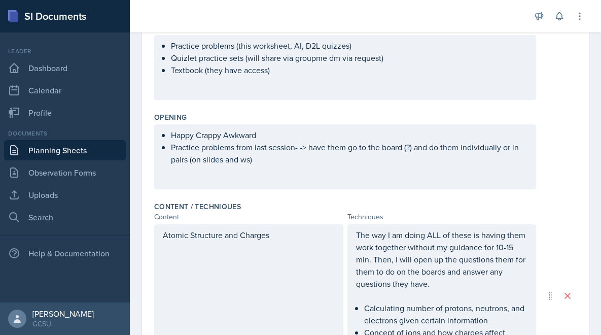
scroll to position [0, 0]
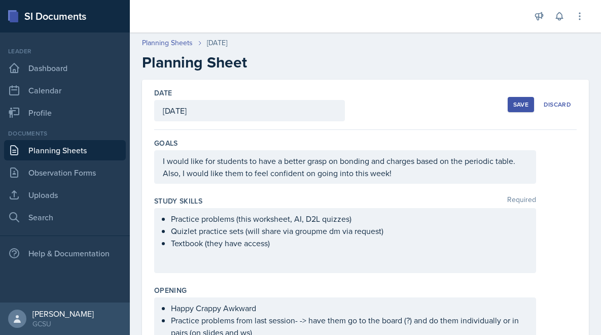
click at [521, 104] on div "Save" at bounding box center [520, 104] width 15 height 8
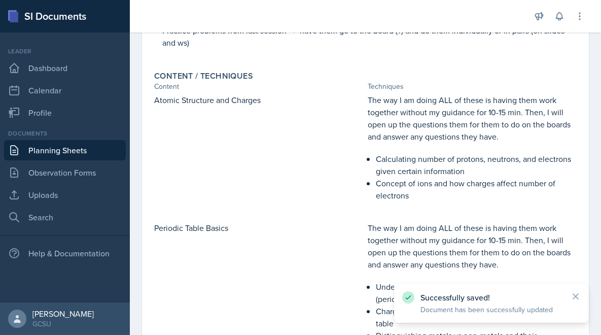
scroll to position [232, 0]
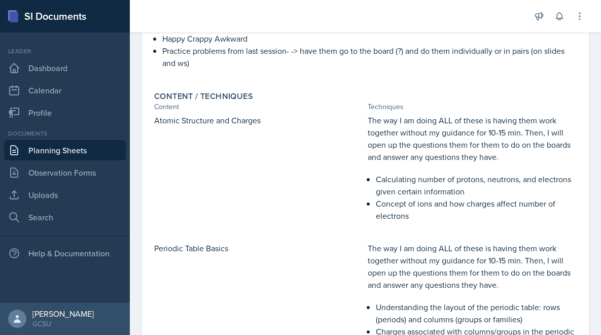
click at [53, 151] on link "Planning Sheets" at bounding box center [65, 150] width 122 height 20
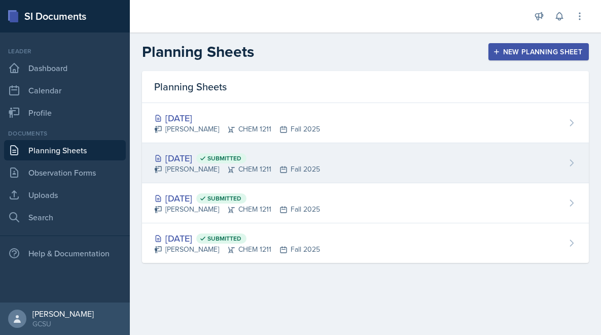
click at [199, 165] on div "[PERSON_NAME] CHEM 1211 Fall 2025" at bounding box center [237, 169] width 166 height 11
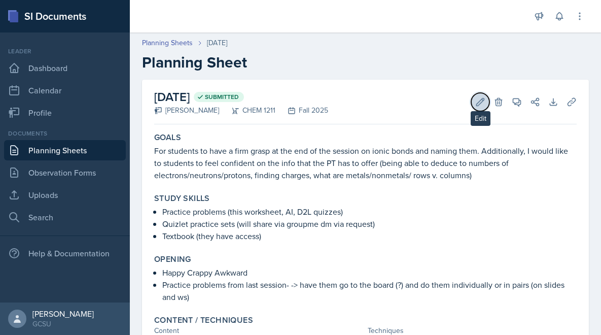
click at [481, 101] on icon at bounding box center [480, 102] width 10 height 10
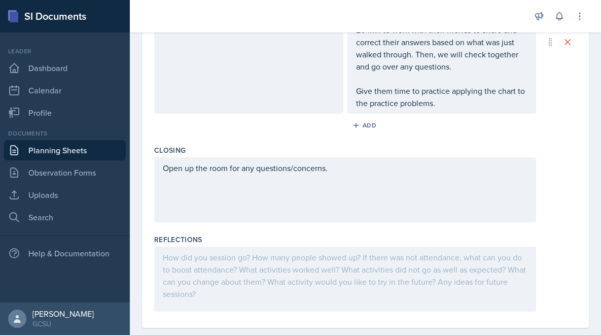
click at [240, 263] on div at bounding box center [345, 278] width 382 height 65
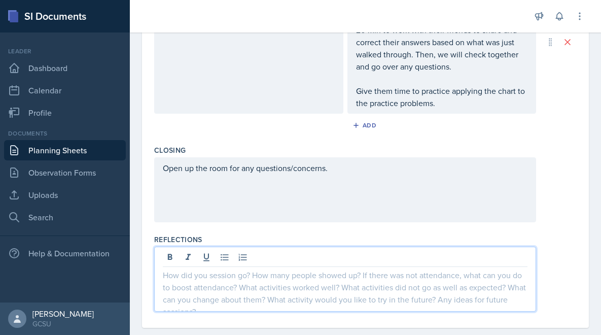
scroll to position [1165, 0]
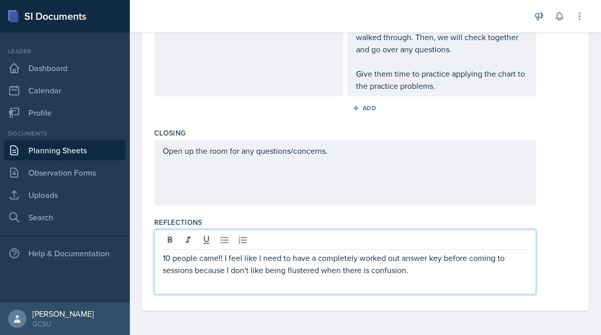
click at [386, 258] on p "10 people came!! I feel like I need to have a completely worked out answer key …" at bounding box center [345, 263] width 365 height 24
click at [358, 256] on p "10 people came!! I feel like I need to have a completely worked out answer key …" at bounding box center [345, 263] width 365 height 24
click at [399, 260] on p "10 people came!! I feel like I need to have a completely worked out answer key …" at bounding box center [345, 263] width 365 height 24
click at [389, 259] on p "10 people came!! I feel like I need to have a completely worked out answer key …" at bounding box center [345, 263] width 365 height 24
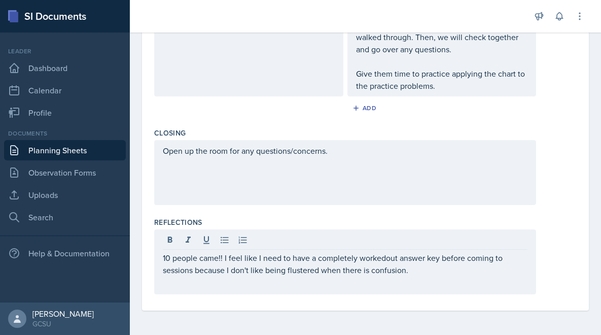
click at [412, 289] on div "10 people came!! I feel like I need to have a completely workedout answer key b…" at bounding box center [345, 261] width 382 height 65
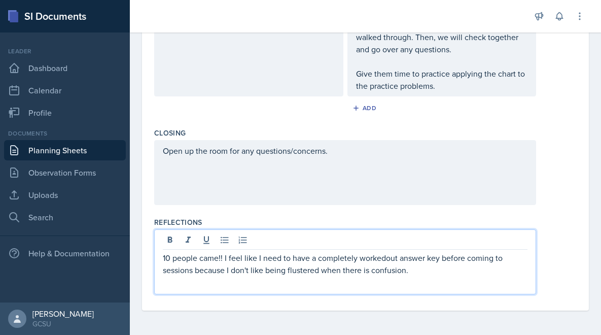
click at [393, 280] on div "10 people came!! I feel like I need to have a completely workedout answer key b…" at bounding box center [345, 261] width 382 height 65
click at [387, 281] on div "10 people came!! I feel like I need to have a completely worked-out answer key …" at bounding box center [345, 261] width 382 height 65
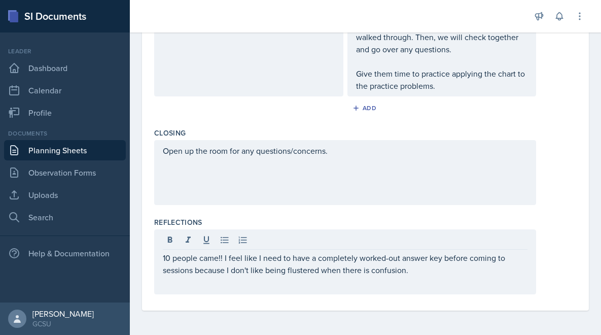
drag, startPoint x: 441, startPoint y: 276, endPoint x: 447, endPoint y: 248, distance: 28.0
click at [448, 248] on div "10 people came!! I feel like I need to have a completely worked-out answer key …" at bounding box center [345, 261] width 382 height 65
drag, startPoint x: 433, startPoint y: 277, endPoint x: 436, endPoint y: 235, distance: 41.7
click at [436, 235] on div "10 people came!! I feel like I need to have a completely worked-out answer key …" at bounding box center [345, 261] width 382 height 65
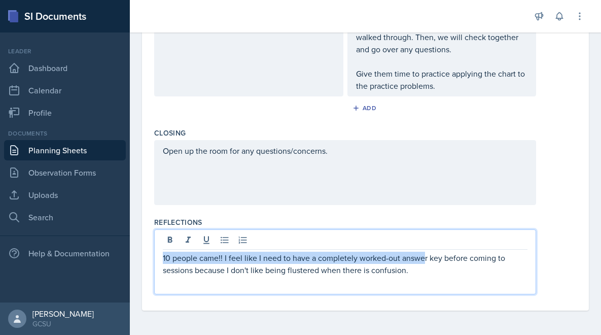
drag, startPoint x: 423, startPoint y: 263, endPoint x: 325, endPoint y: 235, distance: 102.2
click at [325, 235] on div "10 people came!! I feel like I need to have a completely worked-out answer key …" at bounding box center [345, 261] width 382 height 65
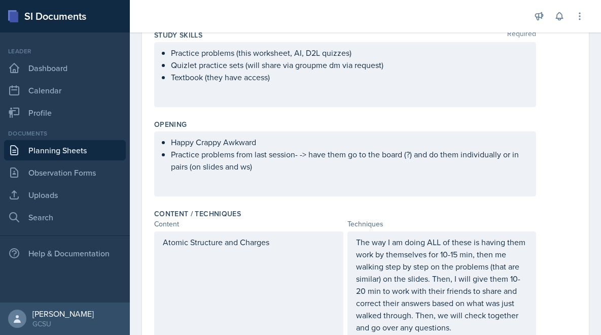
scroll to position [0, 0]
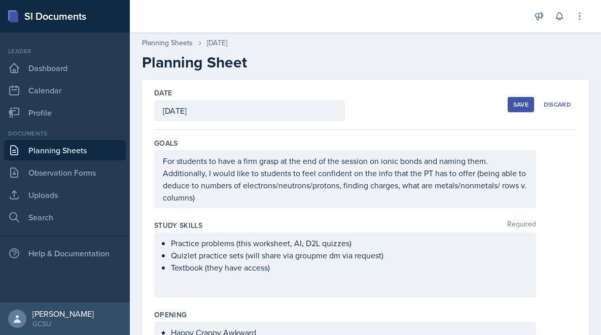
click at [521, 101] on div "Save" at bounding box center [520, 104] width 15 height 8
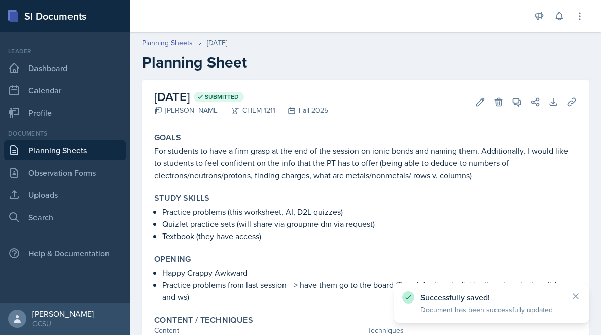
click at [46, 154] on link "Planning Sheets" at bounding box center [65, 150] width 122 height 20
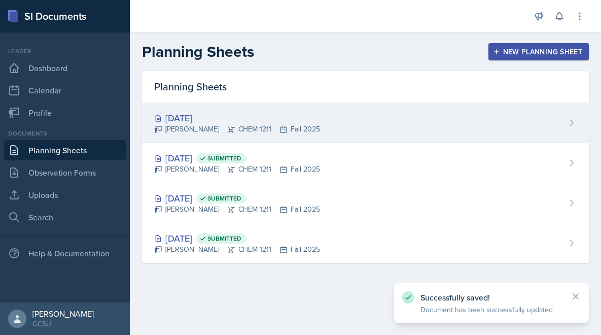
click at [256, 130] on div "[PERSON_NAME] CHEM 1211 Fall 2025" at bounding box center [237, 129] width 166 height 11
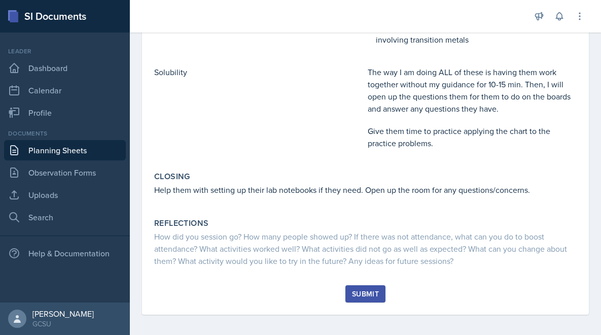
scroll to position [704, 0]
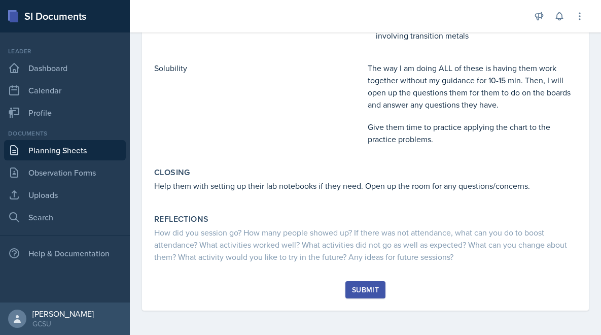
click at [362, 292] on div "Submit" at bounding box center [365, 289] width 27 height 8
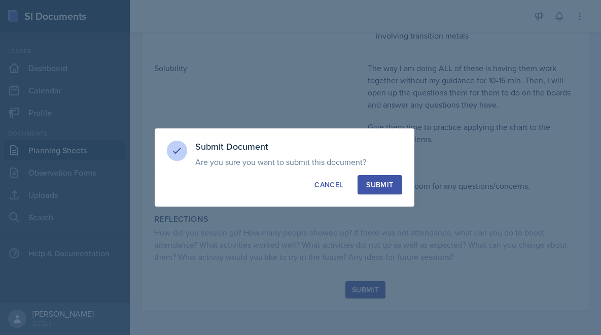
click at [379, 187] on div "Submit" at bounding box center [379, 184] width 27 height 10
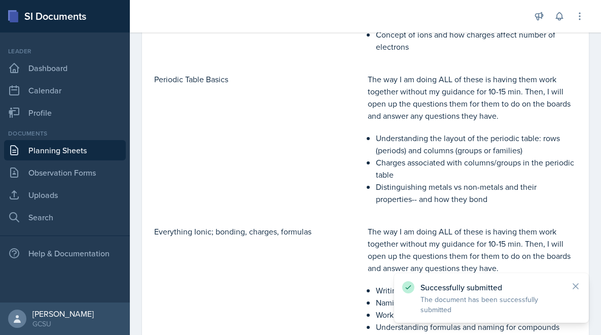
scroll to position [636, 0]
